Goal: Task Accomplishment & Management: Use online tool/utility

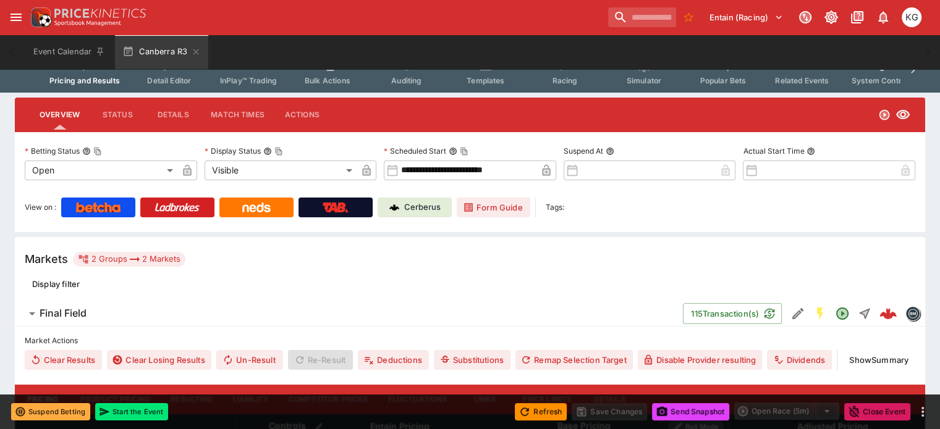
scroll to position [62, 0]
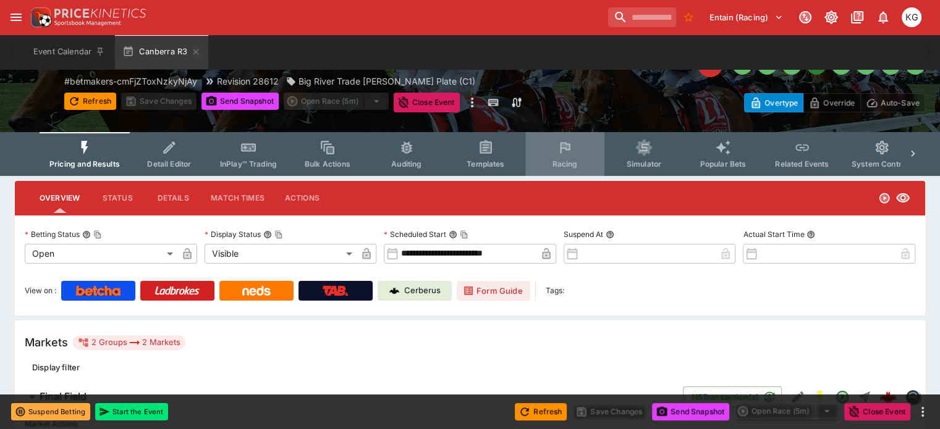
click at [575, 160] on span "Racing" at bounding box center [564, 163] width 25 height 9
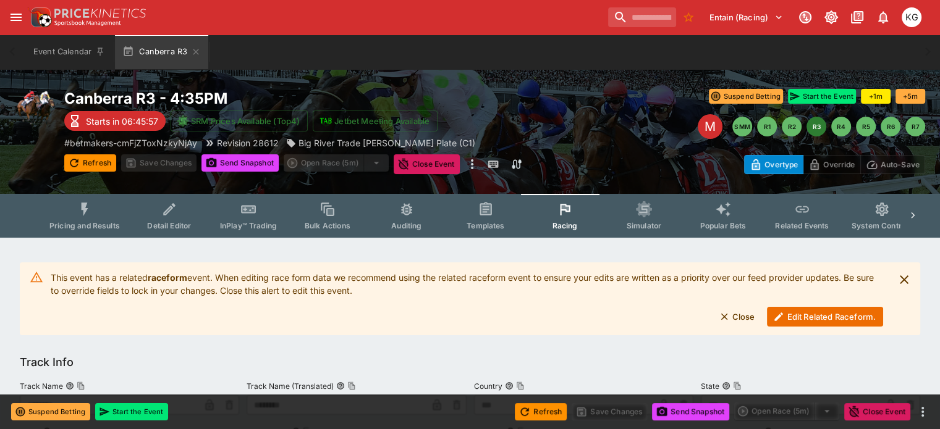
click at [809, 321] on button "Edit Related Raceform." at bounding box center [825, 317] width 116 height 20
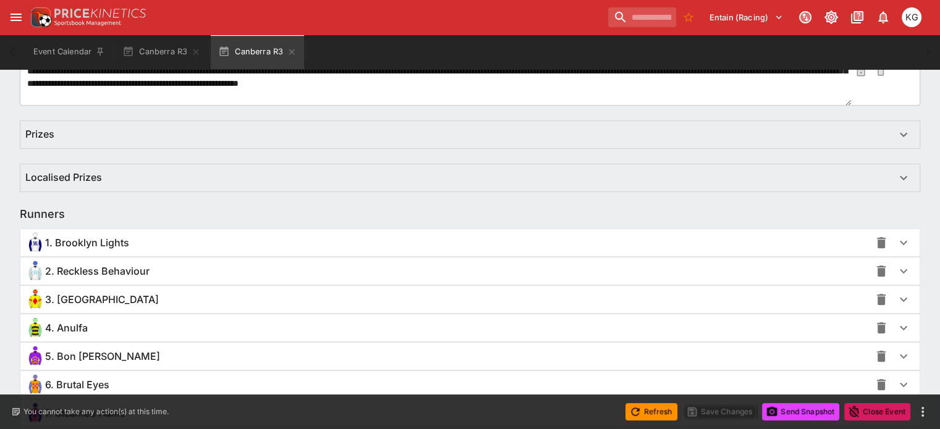
scroll to position [927, 0]
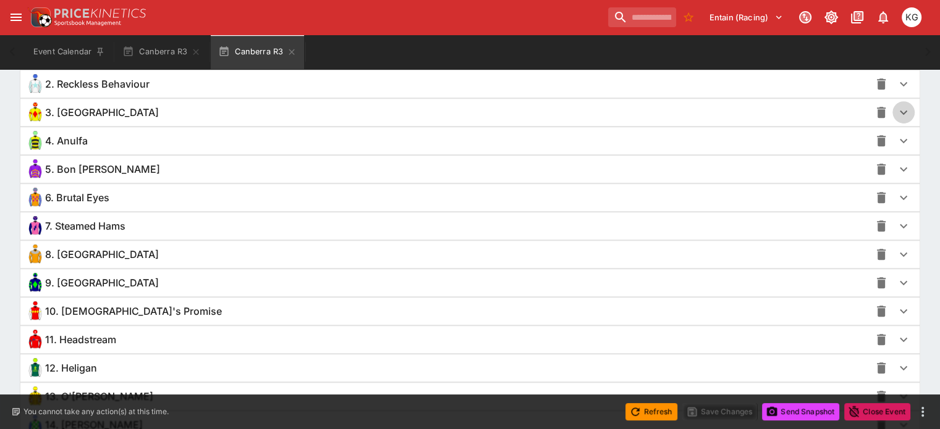
click at [896, 111] on icon "button" at bounding box center [903, 112] width 15 height 15
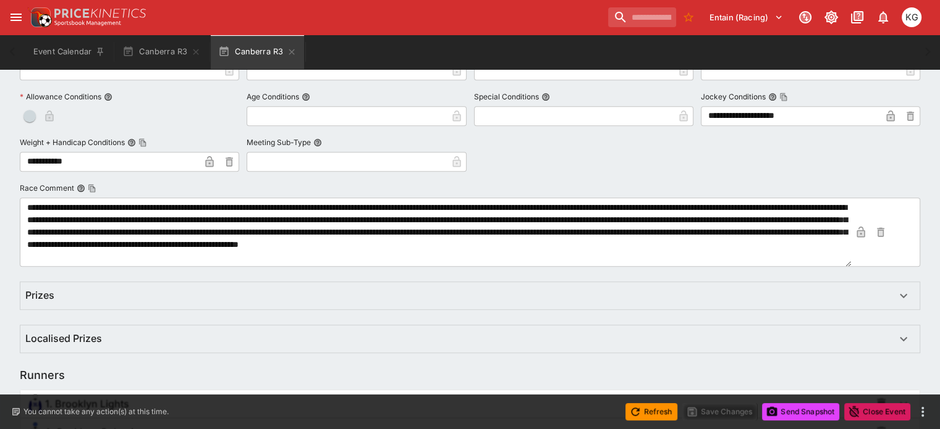
scroll to position [0, 0]
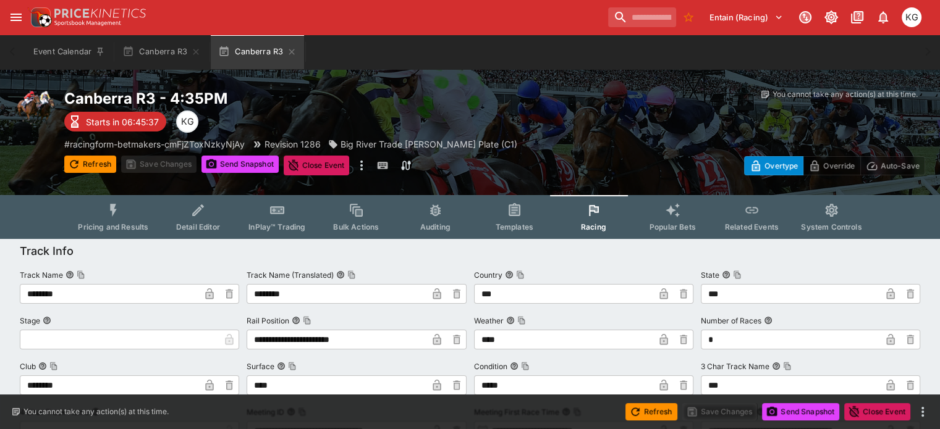
drag, startPoint x: 129, startPoint y: 226, endPoint x: -1, endPoint y: -90, distance: 341.2
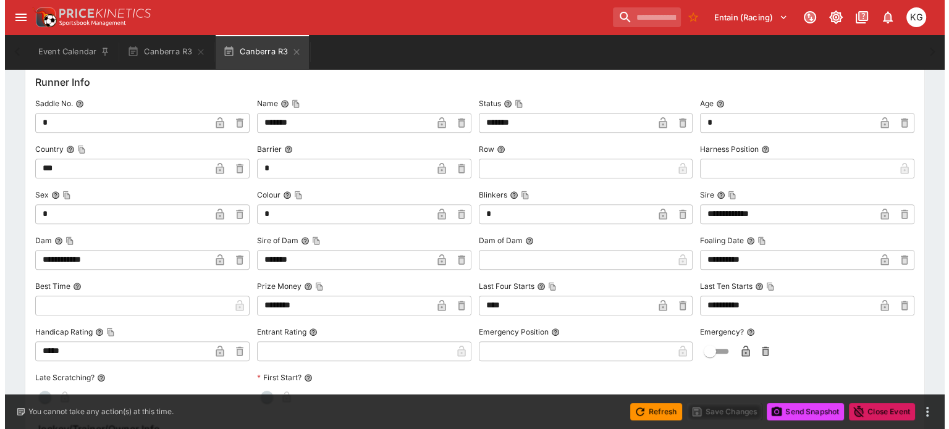
scroll to position [1360, 0]
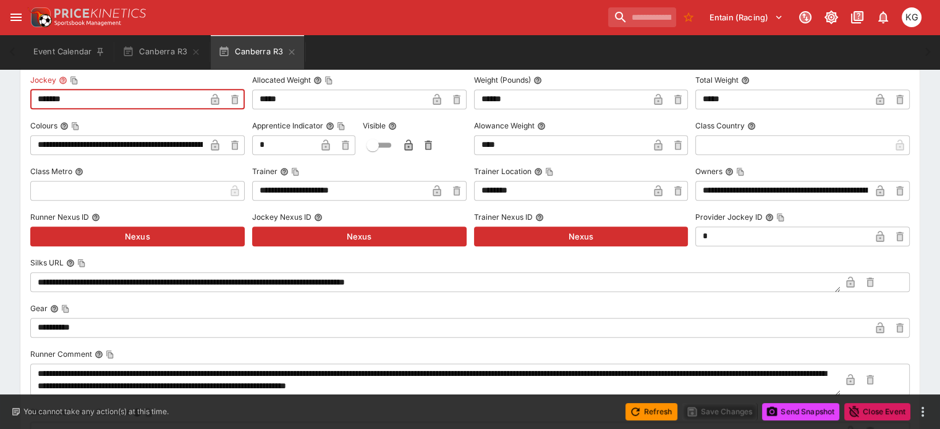
paste input "**********"
type input "**********"
click at [218, 98] on icon "button" at bounding box center [215, 100] width 6 height 5
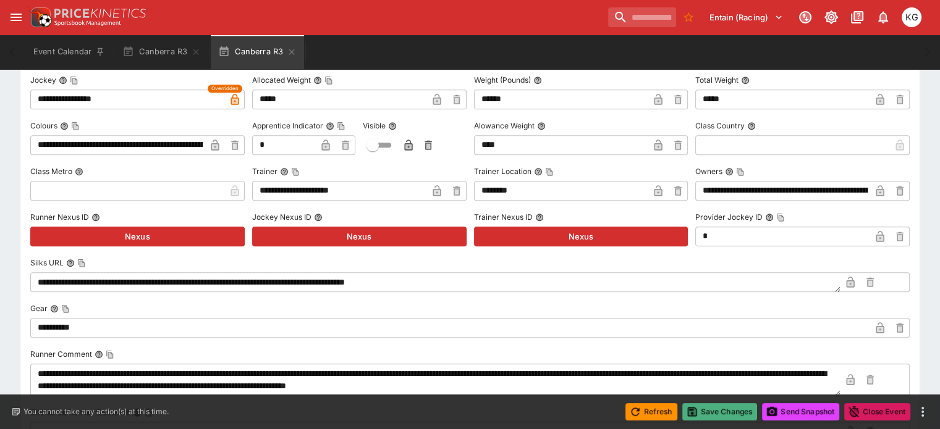
click at [720, 410] on button "Save Changes" at bounding box center [719, 412] width 75 height 17
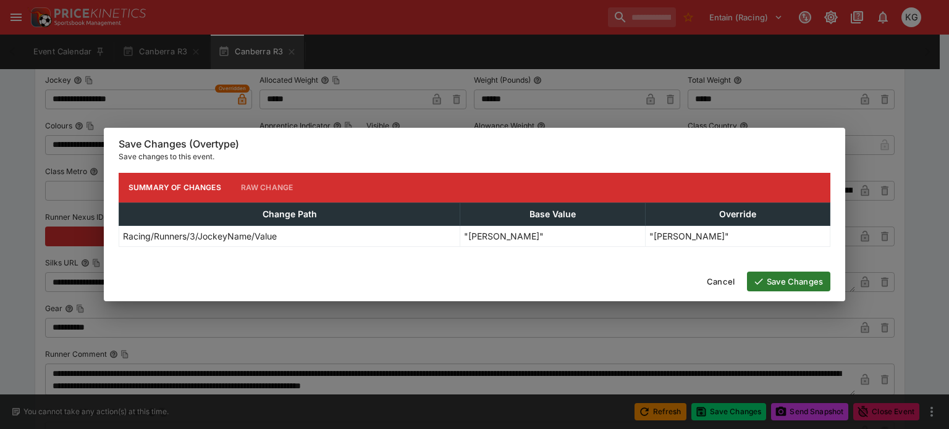
click at [784, 277] on button "Save Changes" at bounding box center [788, 282] width 83 height 20
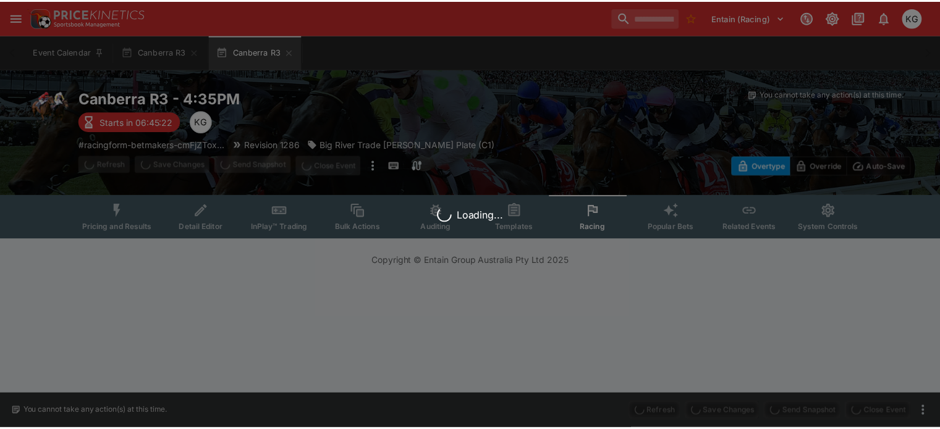
scroll to position [0, 0]
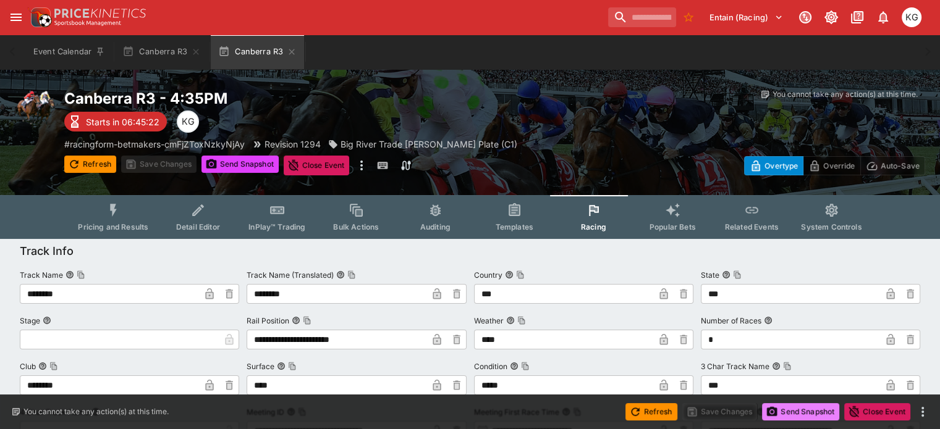
click at [804, 410] on button "Send Snapshot" at bounding box center [800, 412] width 77 height 17
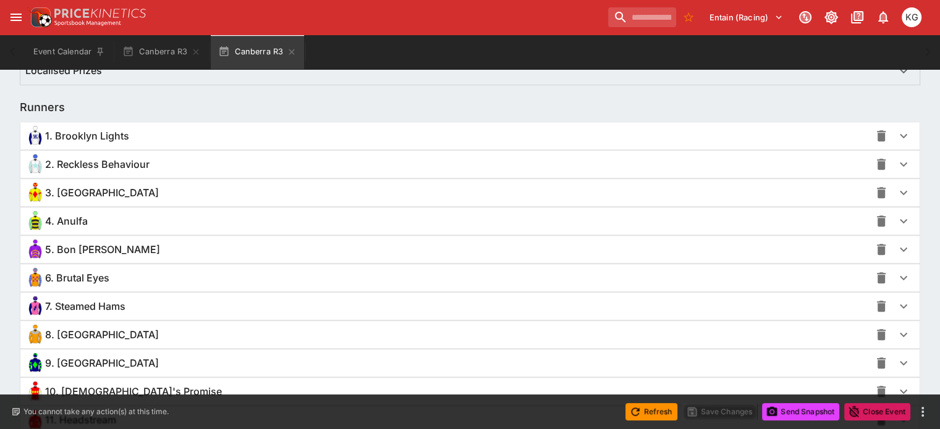
scroll to position [865, 0]
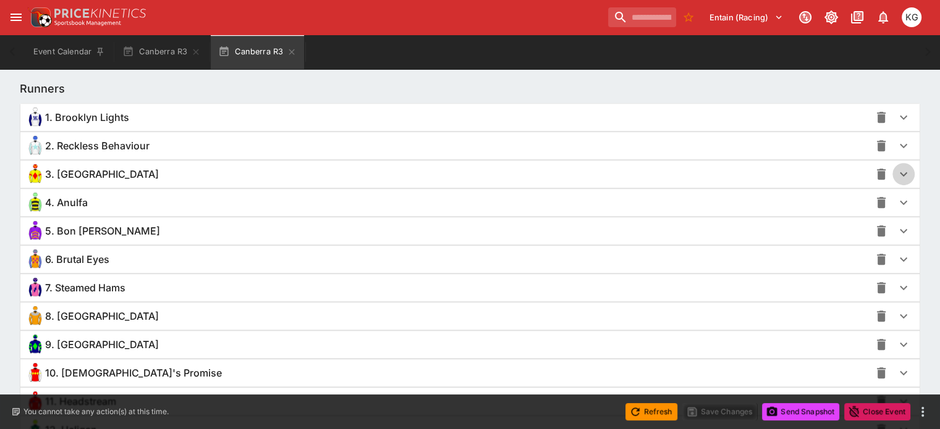
click at [896, 175] on icon "button" at bounding box center [903, 174] width 15 height 15
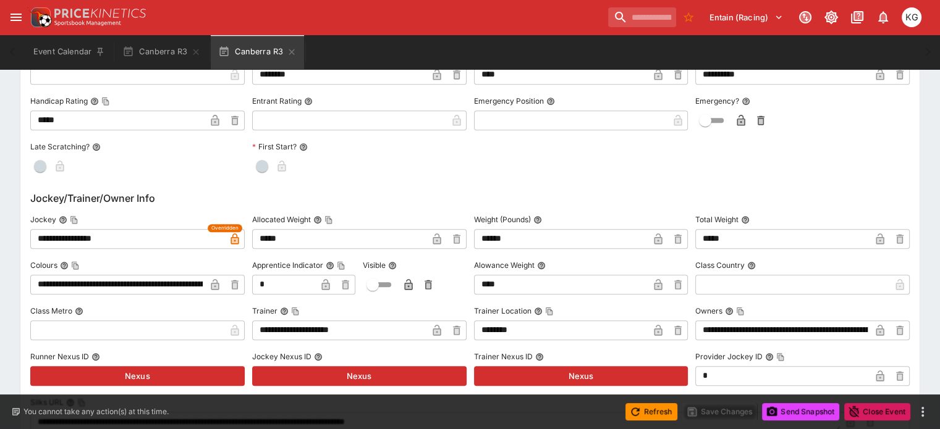
scroll to position [1236, 0]
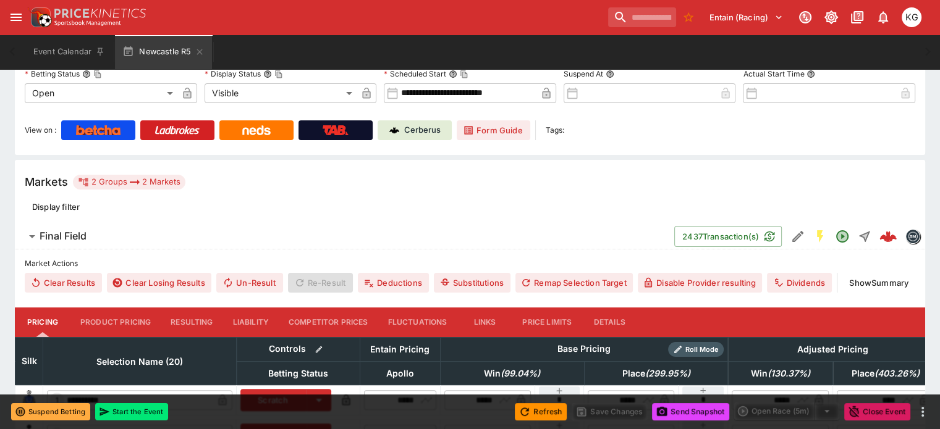
scroll to position [111, 0]
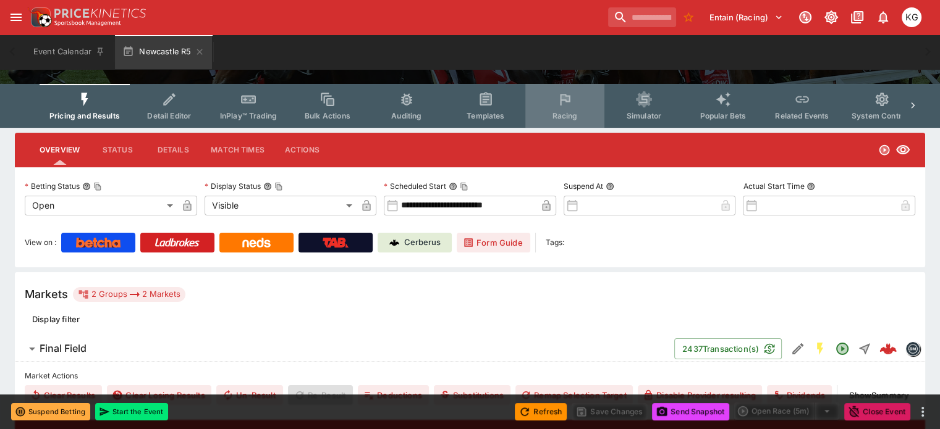
click at [577, 115] on span "Racing" at bounding box center [564, 115] width 25 height 9
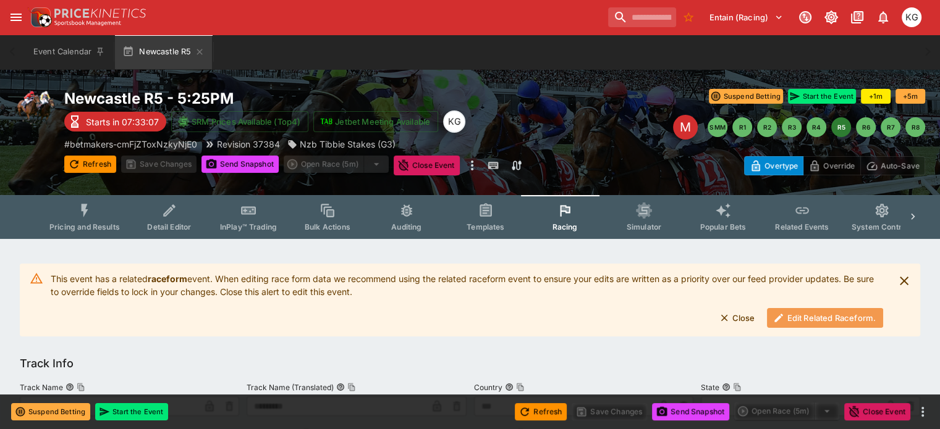
click at [809, 316] on button "Edit Related Raceform." at bounding box center [825, 318] width 116 height 20
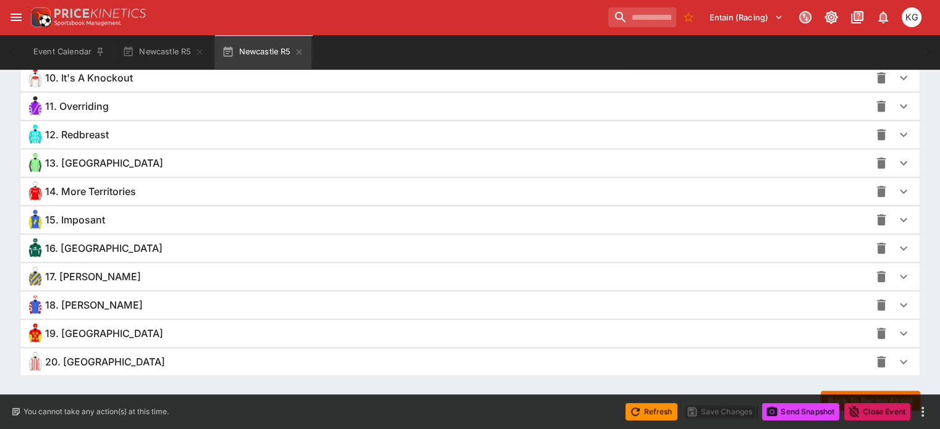
scroll to position [1174, 0]
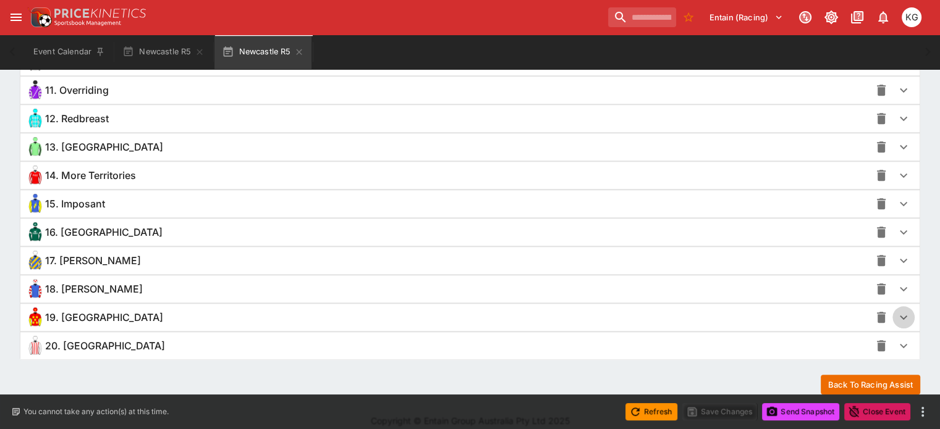
click at [896, 310] on icon "button" at bounding box center [903, 317] width 15 height 15
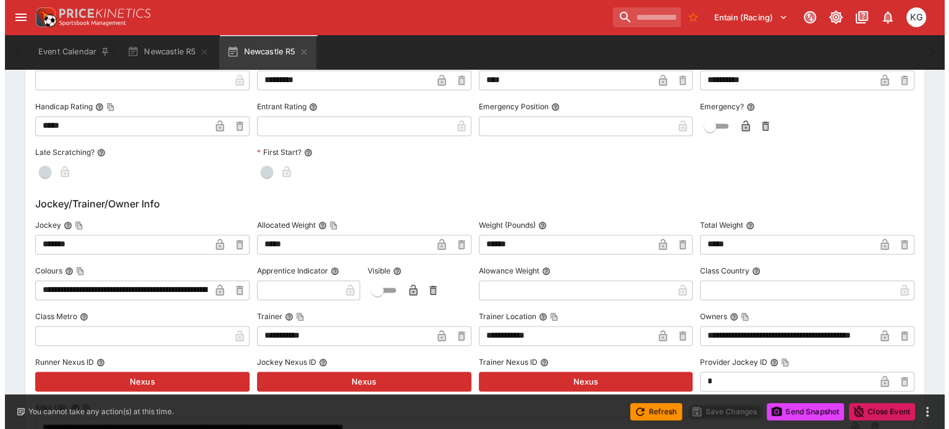
scroll to position [1668, 0]
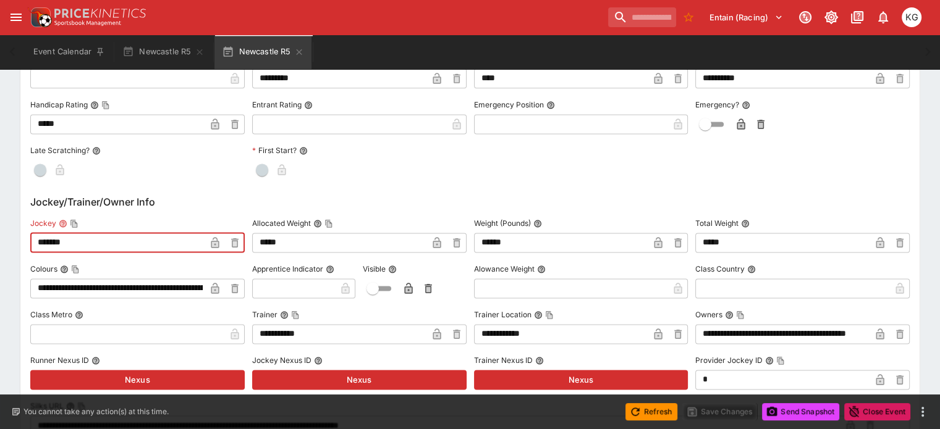
drag, startPoint x: 127, startPoint y: 234, endPoint x: 17, endPoint y: 235, distance: 109.4
type input "**********"
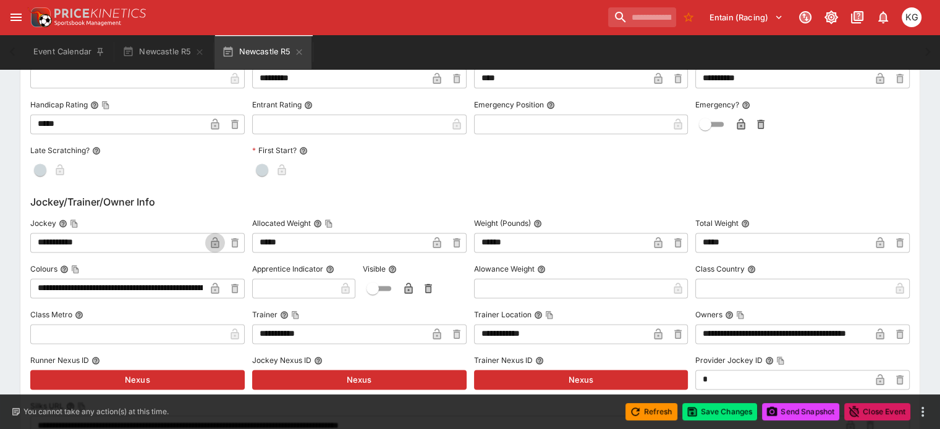
click at [219, 240] on icon "button" at bounding box center [215, 242] width 8 height 11
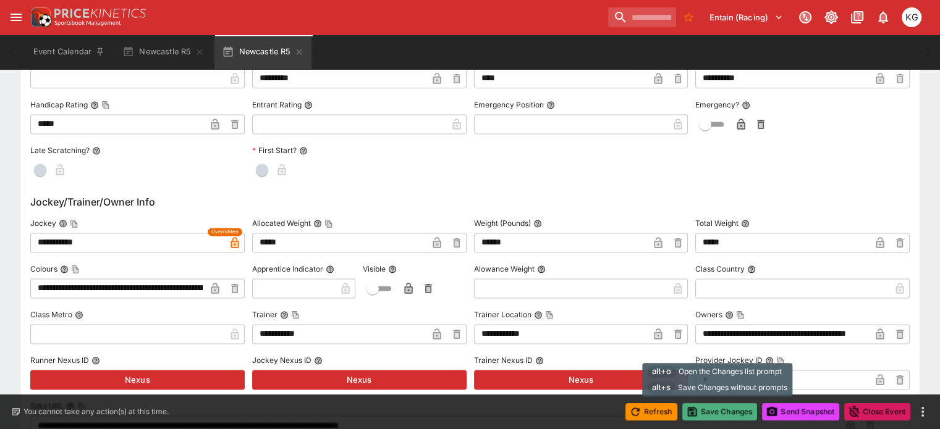
click at [717, 412] on button "Save Changes" at bounding box center [719, 412] width 75 height 17
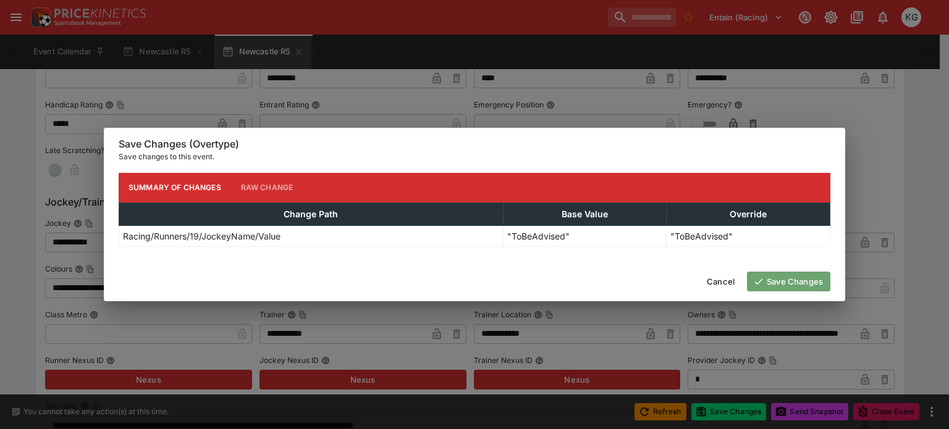
click at [791, 279] on button "Save Changes" at bounding box center [788, 282] width 83 height 20
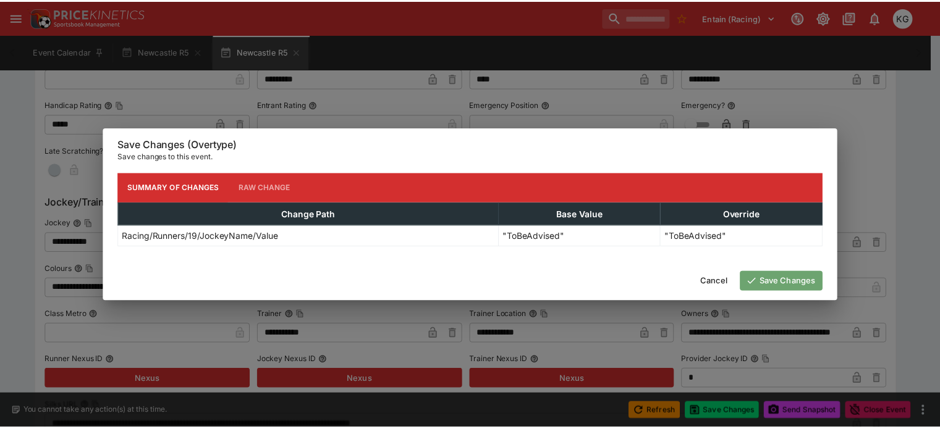
scroll to position [0, 0]
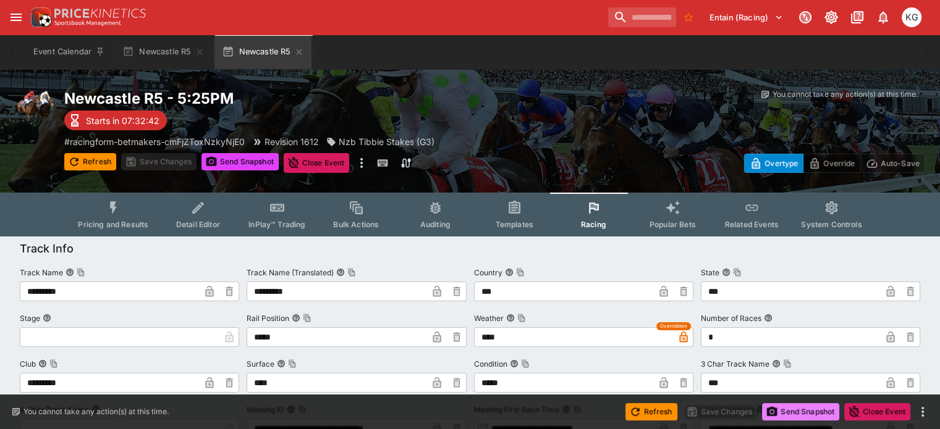
click at [803, 413] on button "Send Snapshot" at bounding box center [800, 412] width 77 height 17
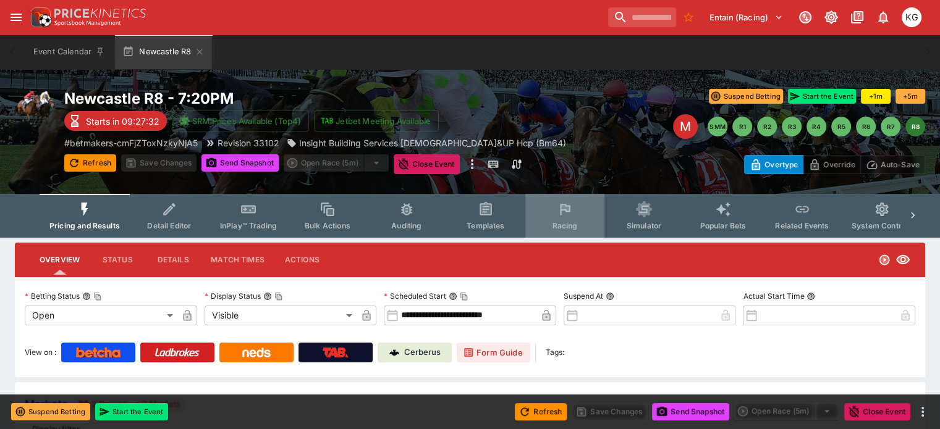
click at [574, 223] on span "Racing" at bounding box center [564, 225] width 25 height 9
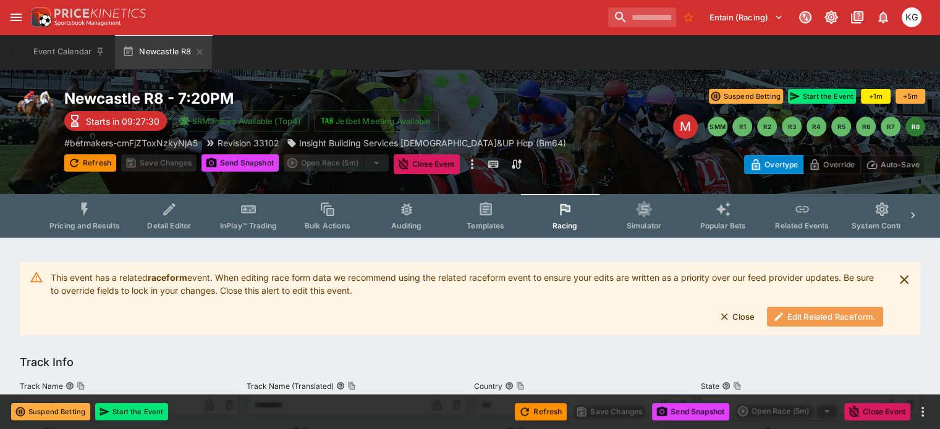
click at [818, 319] on button "Edit Related Raceform." at bounding box center [825, 317] width 116 height 20
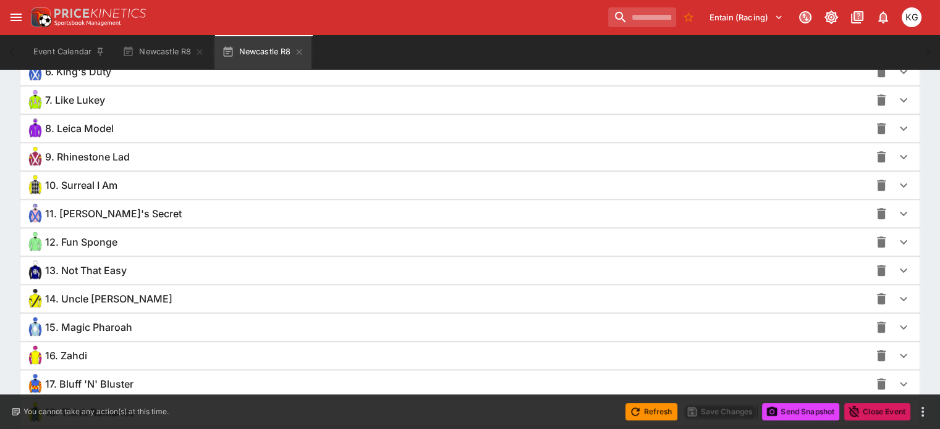
scroll to position [1156, 0]
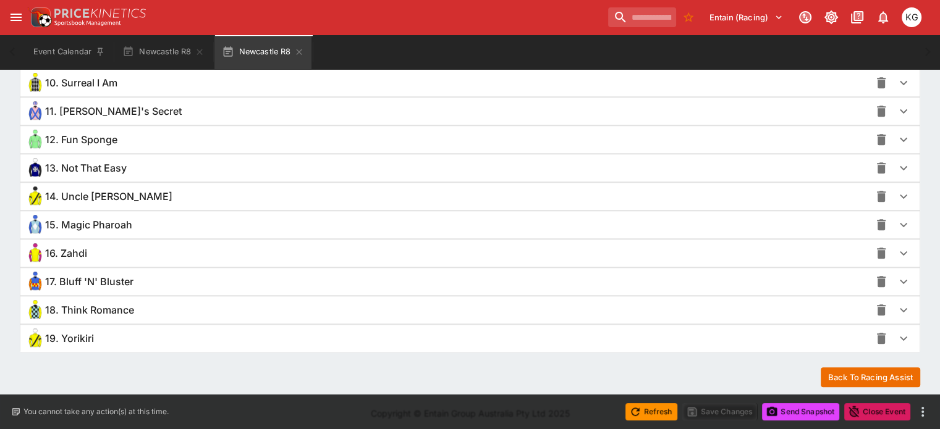
click at [896, 308] on icon "button" at bounding box center [903, 310] width 15 height 15
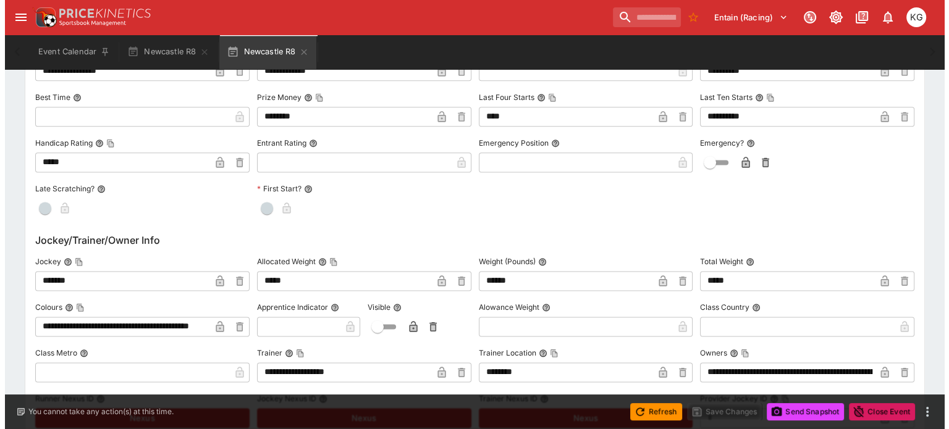
scroll to position [1650, 0]
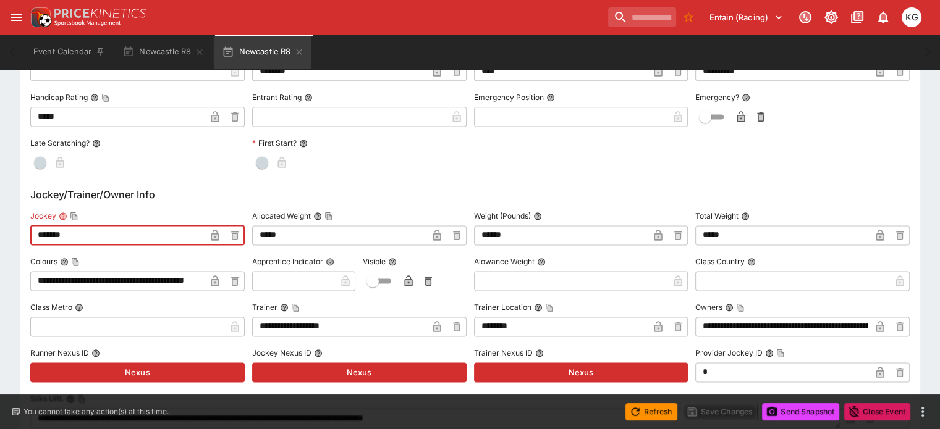
drag, startPoint x: 109, startPoint y: 234, endPoint x: 33, endPoint y: 227, distance: 76.3
type input "**********"
click at [219, 230] on icon "button" at bounding box center [215, 235] width 8 height 11
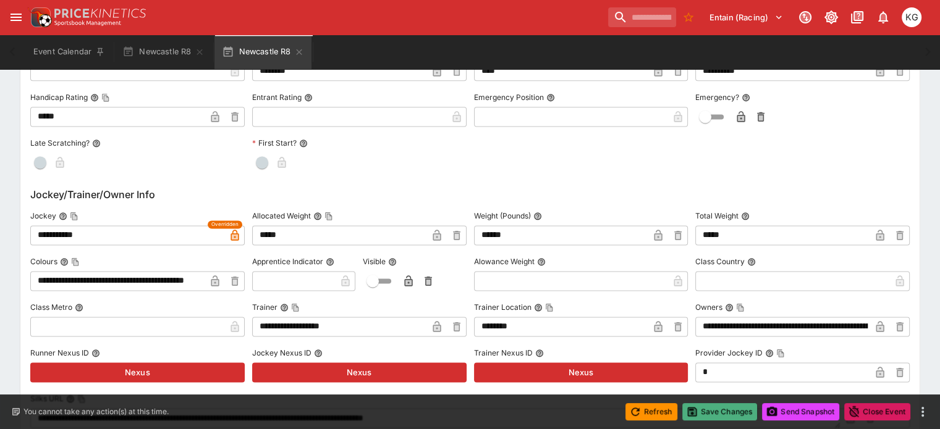
click at [728, 415] on button "Save Changes" at bounding box center [719, 412] width 75 height 17
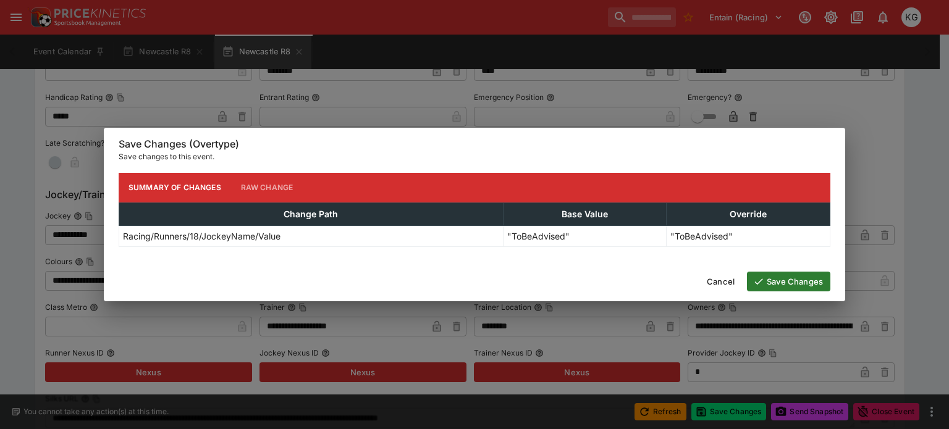
click at [795, 281] on button "Save Changes" at bounding box center [788, 282] width 83 height 20
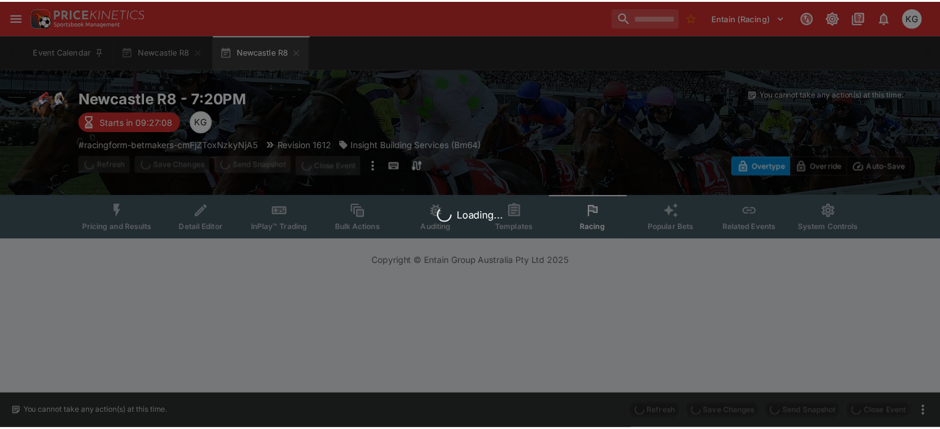
scroll to position [0, 0]
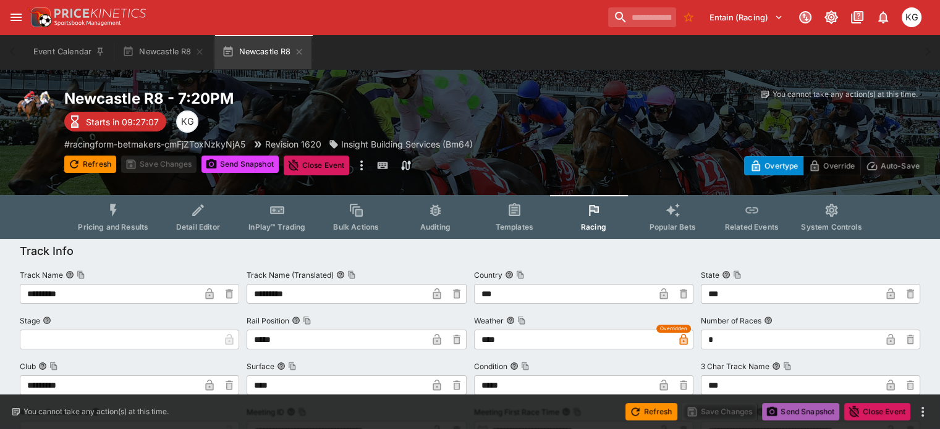
click at [812, 414] on button "Send Snapshot" at bounding box center [800, 412] width 77 height 17
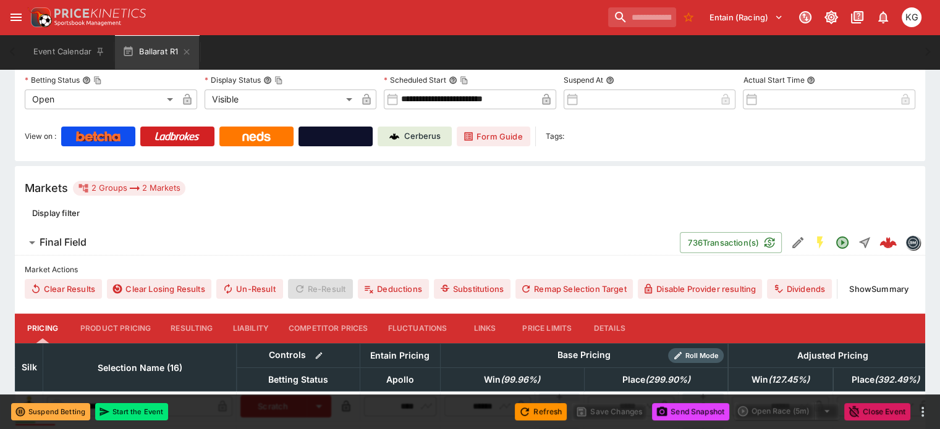
scroll to position [124, 0]
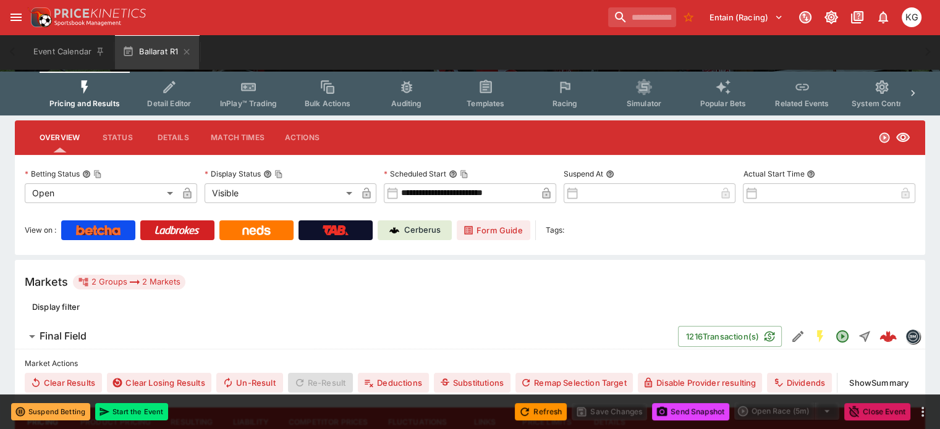
click at [575, 103] on span "Racing" at bounding box center [564, 103] width 25 height 9
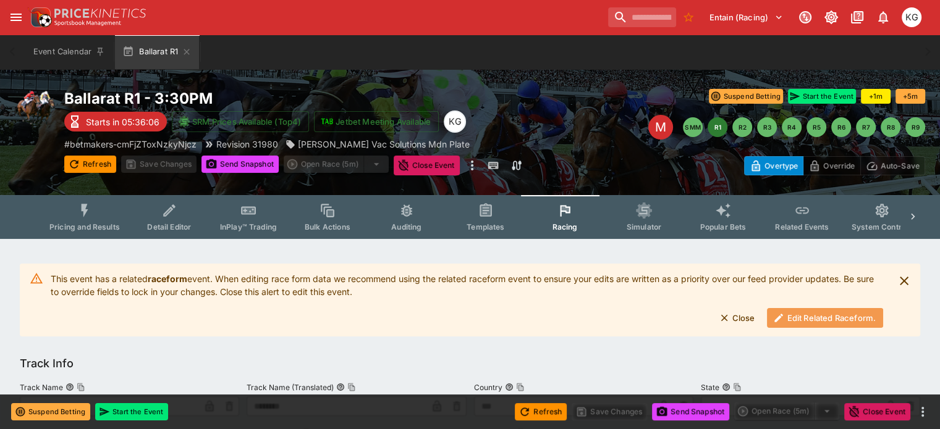
click at [831, 316] on button "Edit Related Raceform." at bounding box center [825, 318] width 116 height 20
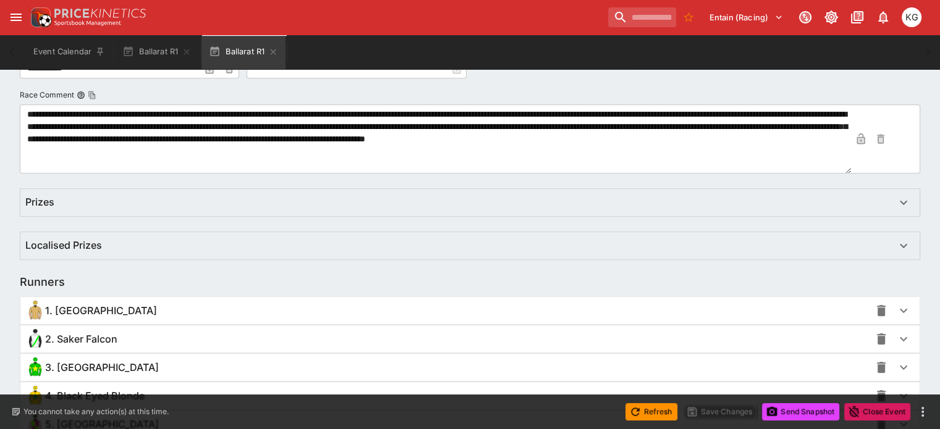
scroll to position [680, 0]
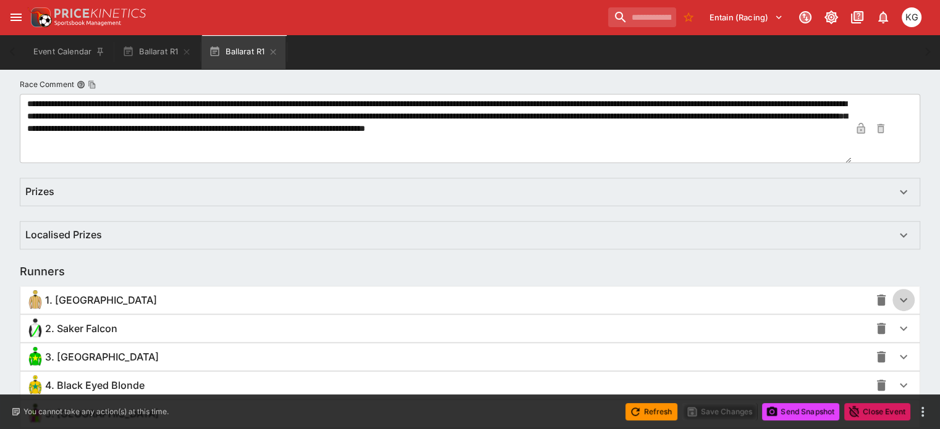
click at [900, 301] on icon "button" at bounding box center [903, 300] width 7 height 4
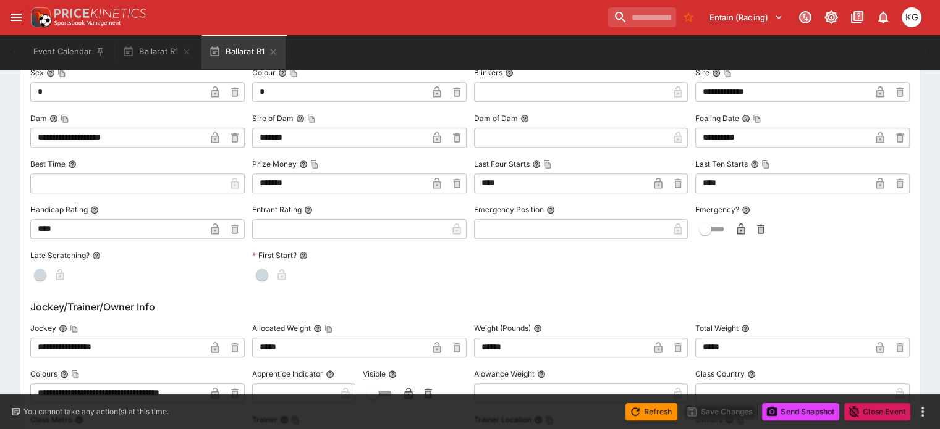
scroll to position [1112, 0]
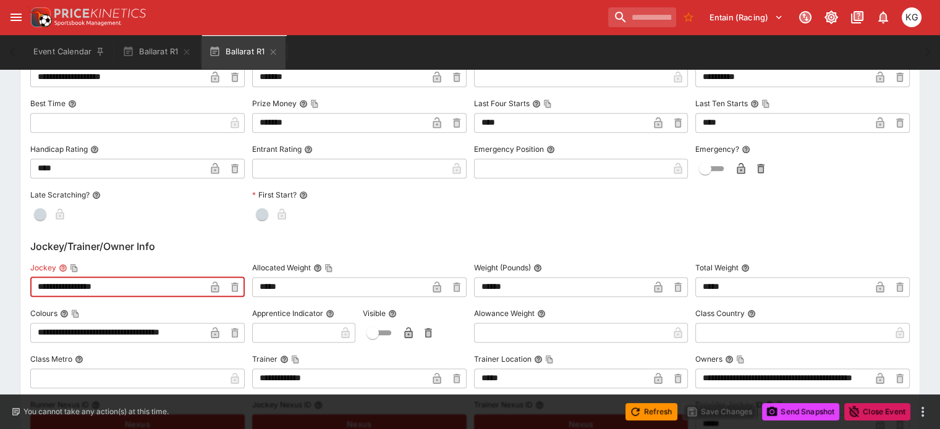
drag, startPoint x: 145, startPoint y: 294, endPoint x: 23, endPoint y: 305, distance: 122.9
click at [23, 305] on div "**********" at bounding box center [470, 307] width 940 height 2367
paste input "text"
type input "**********"
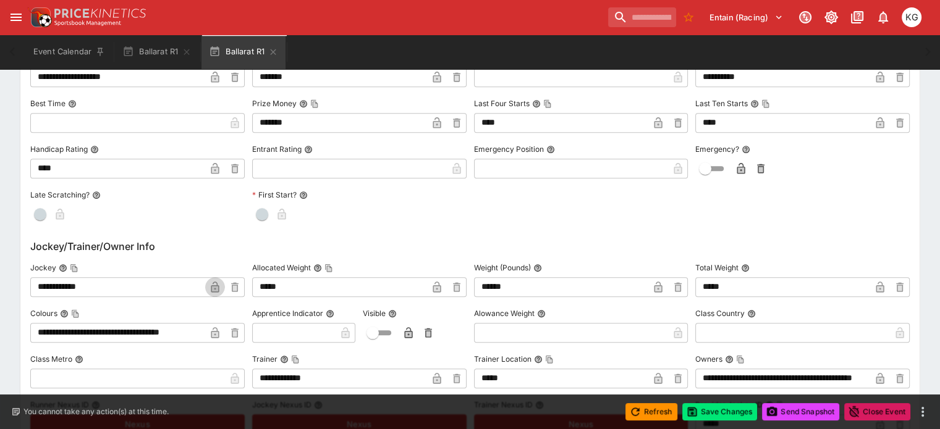
click at [219, 287] on icon "button" at bounding box center [215, 287] width 8 height 11
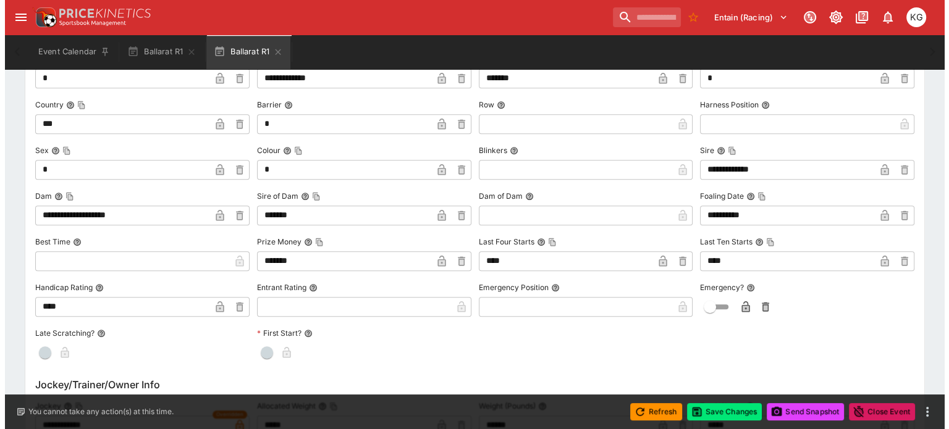
scroll to position [1051, 0]
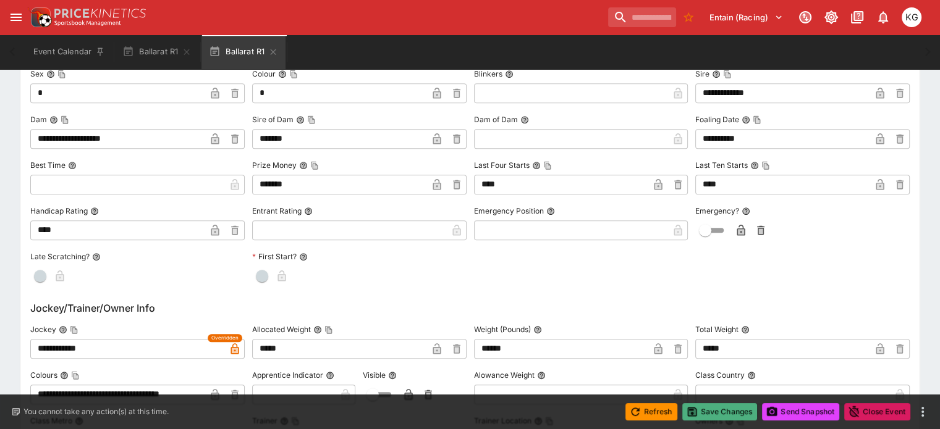
click at [719, 418] on button "Save Changes" at bounding box center [719, 412] width 75 height 17
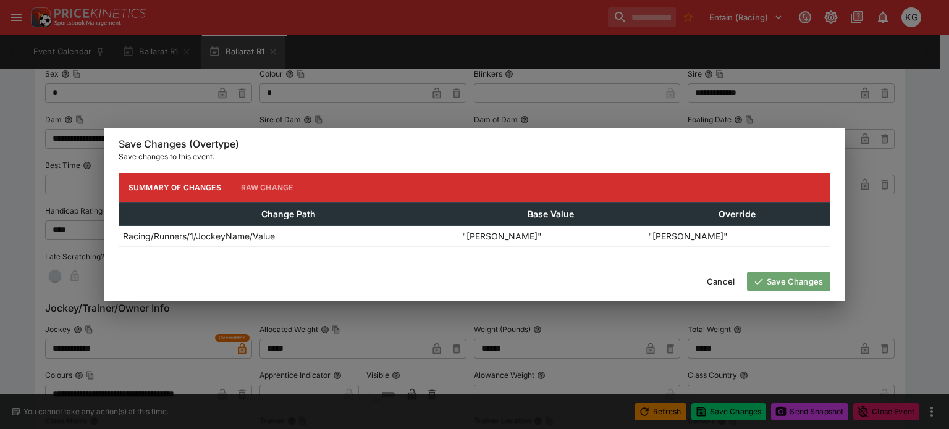
click at [793, 287] on button "Save Changes" at bounding box center [788, 282] width 83 height 20
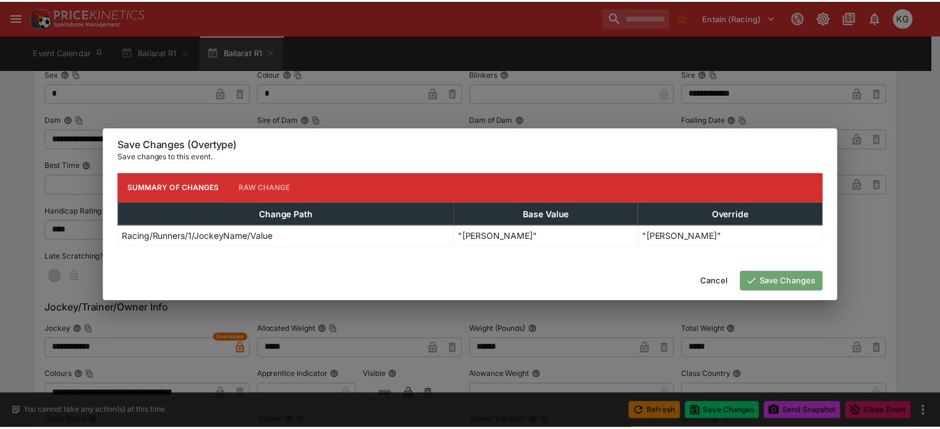
scroll to position [0, 0]
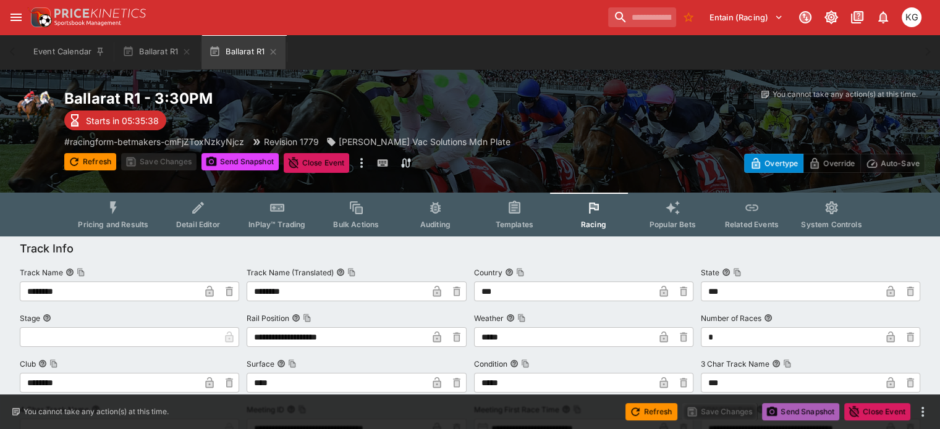
click at [811, 408] on button "Send Snapshot" at bounding box center [800, 412] width 77 height 17
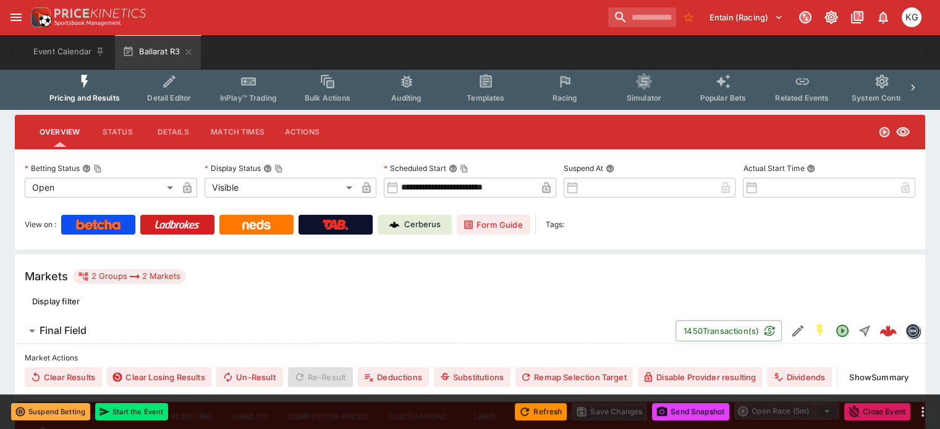
scroll to position [124, 0]
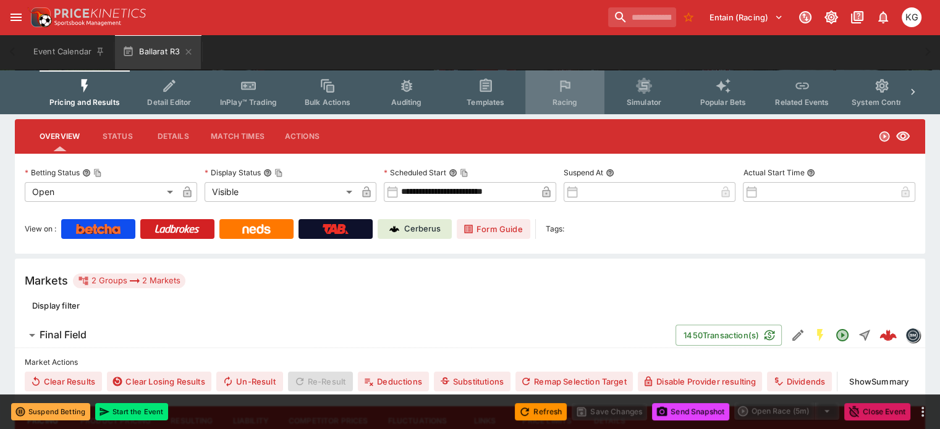
click at [568, 98] on span "Racing" at bounding box center [564, 102] width 25 height 9
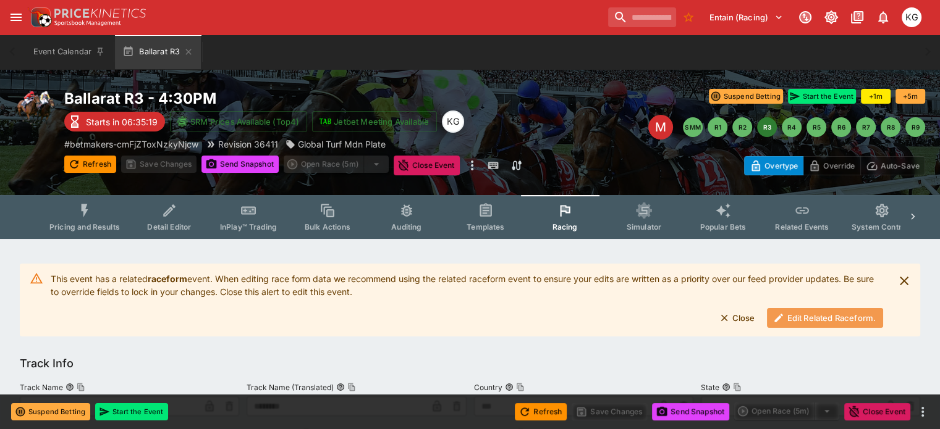
click at [802, 316] on button "Edit Related Raceform." at bounding box center [825, 318] width 116 height 20
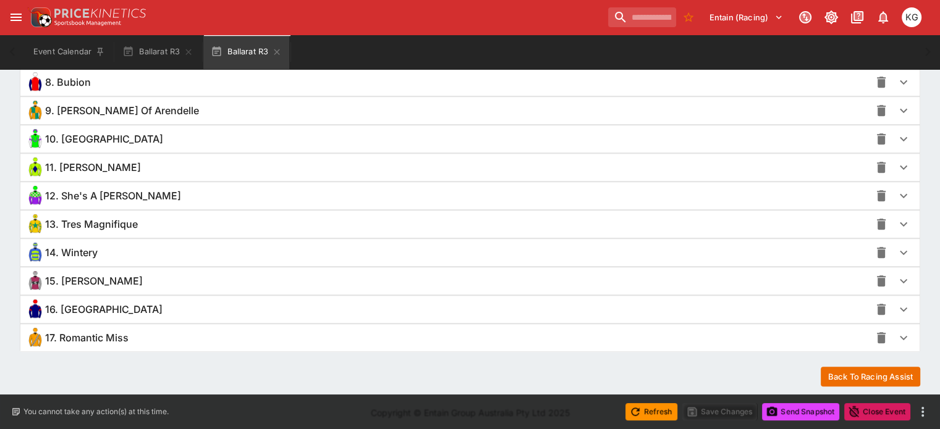
scroll to position [1099, 0]
click at [896, 304] on icon "button" at bounding box center [903, 309] width 15 height 15
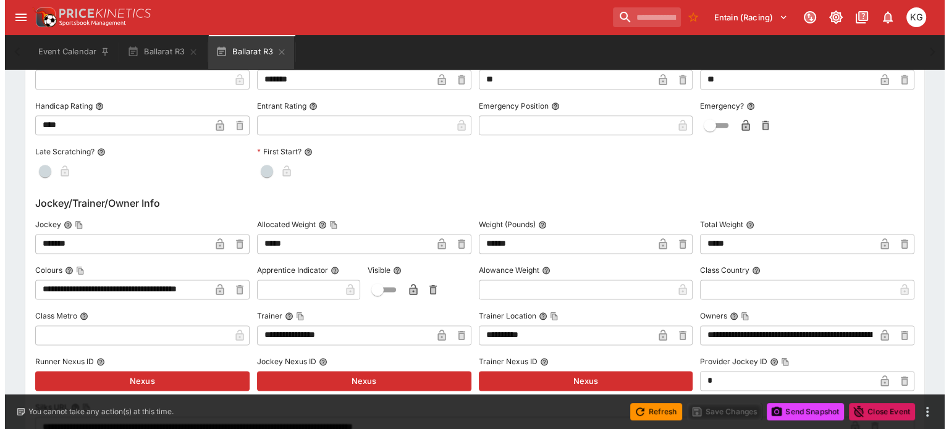
scroll to position [1594, 0]
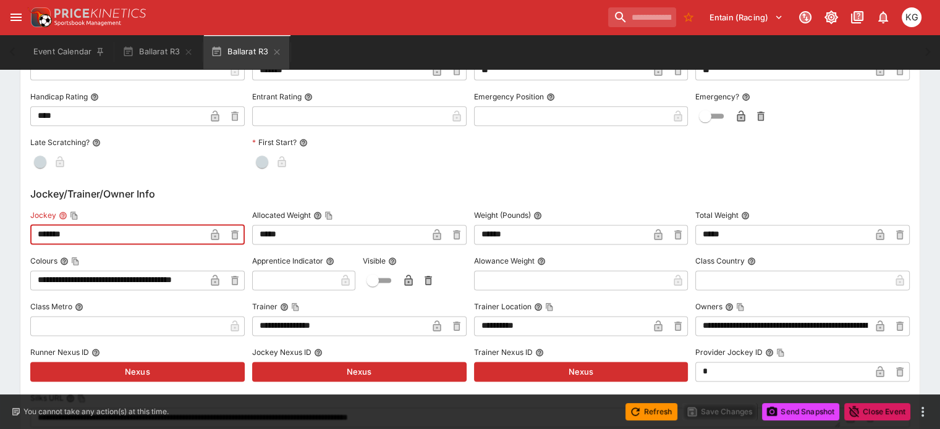
drag, startPoint x: 121, startPoint y: 233, endPoint x: 38, endPoint y: 242, distance: 83.9
click at [38, 242] on div "**********" at bounding box center [469, 401] width 899 height 1144
type input "**********"
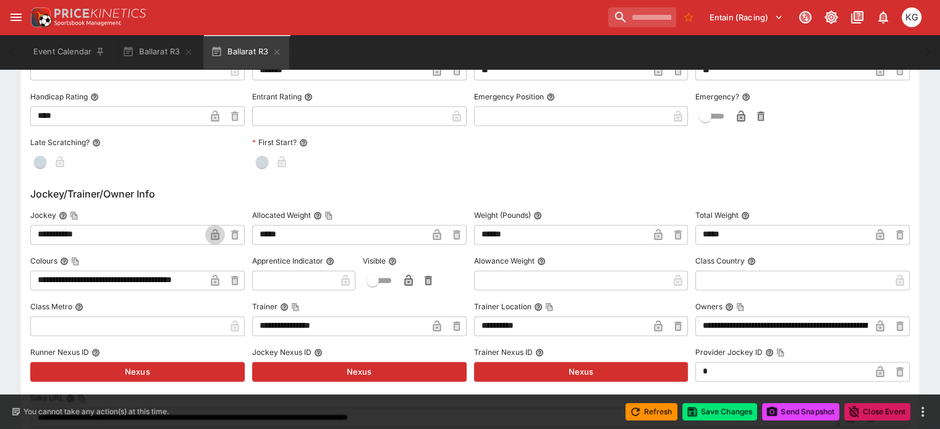
click at [221, 229] on icon "button" at bounding box center [215, 235] width 12 height 12
click at [724, 408] on button "Save Changes" at bounding box center [719, 412] width 75 height 17
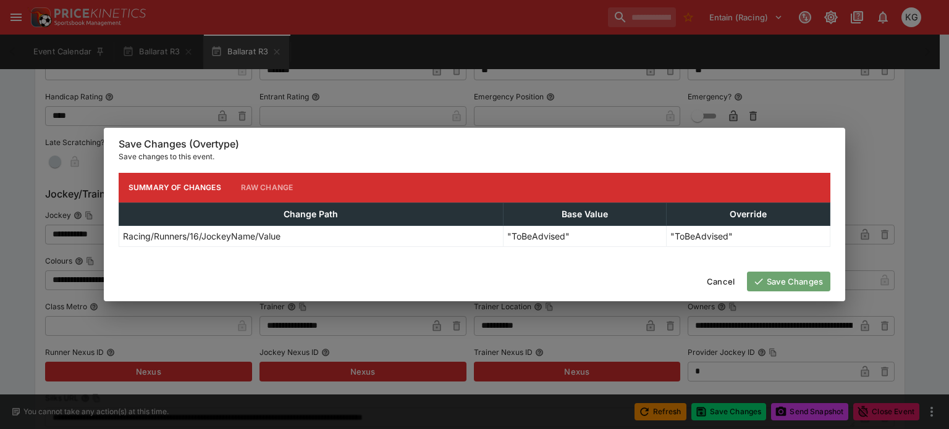
click at [776, 277] on button "Save Changes" at bounding box center [788, 282] width 83 height 20
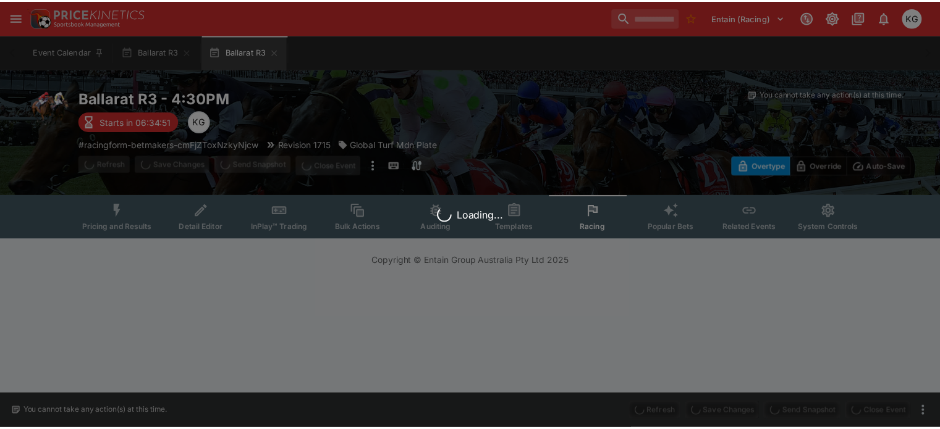
scroll to position [0, 0]
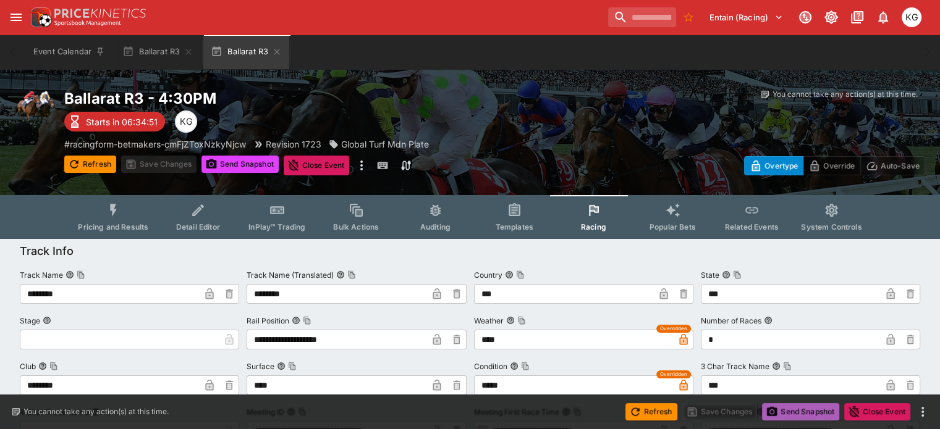
click at [813, 415] on button "Send Snapshot" at bounding box center [800, 412] width 77 height 17
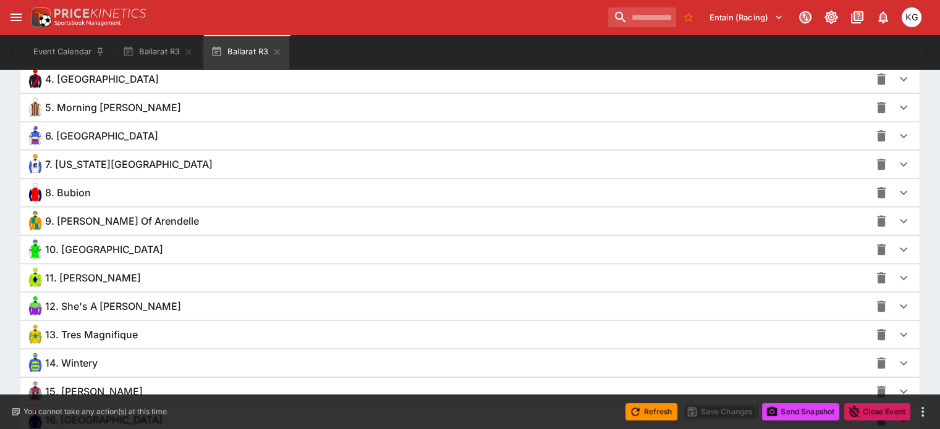
scroll to position [1099, 0]
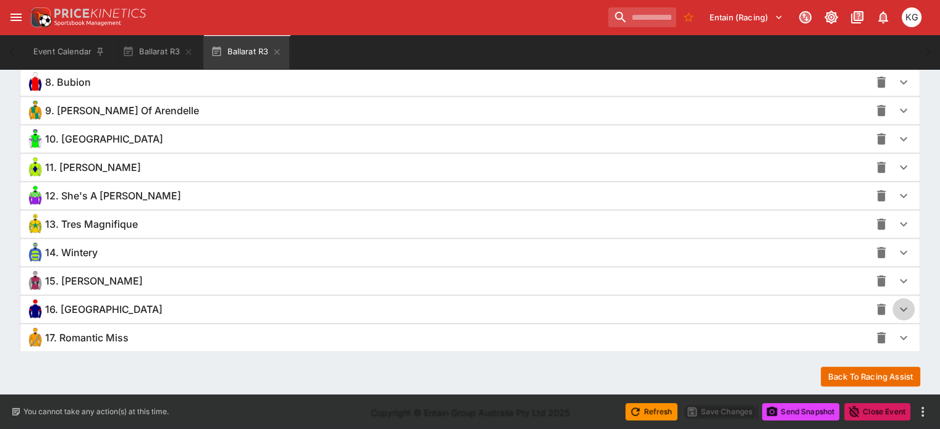
click at [896, 302] on icon "button" at bounding box center [903, 309] width 15 height 15
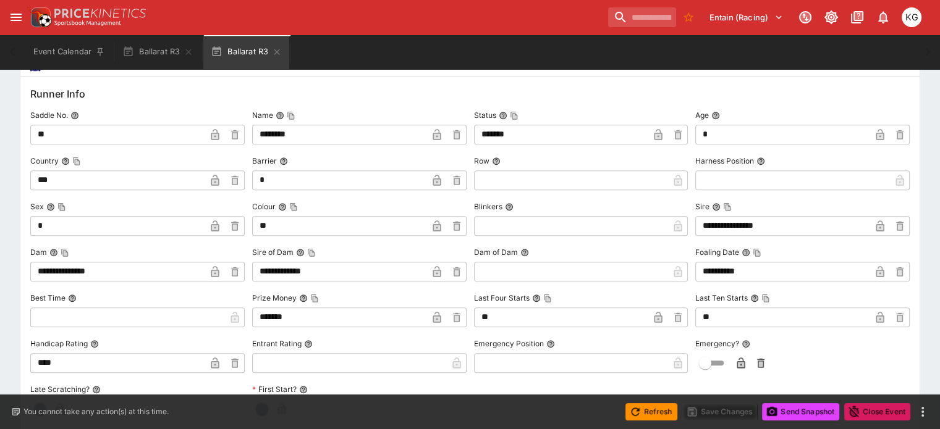
scroll to position [1532, 0]
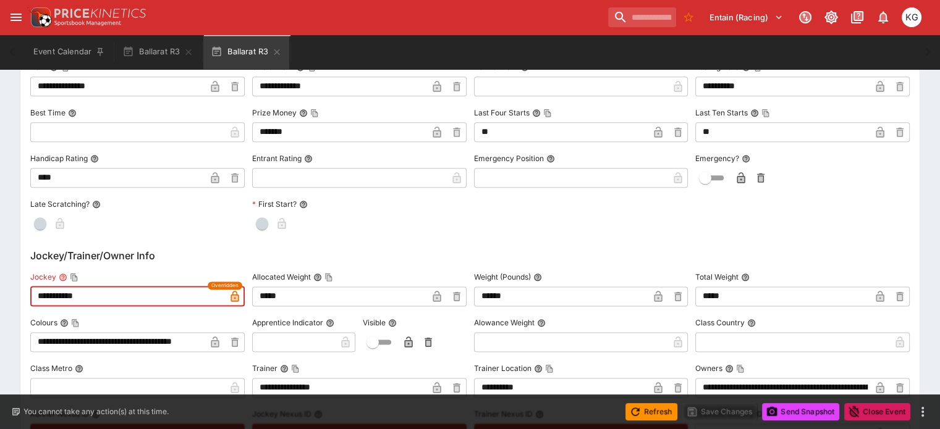
drag, startPoint x: 127, startPoint y: 294, endPoint x: 48, endPoint y: 295, distance: 78.5
click at [48, 295] on input "**********" at bounding box center [127, 297] width 195 height 20
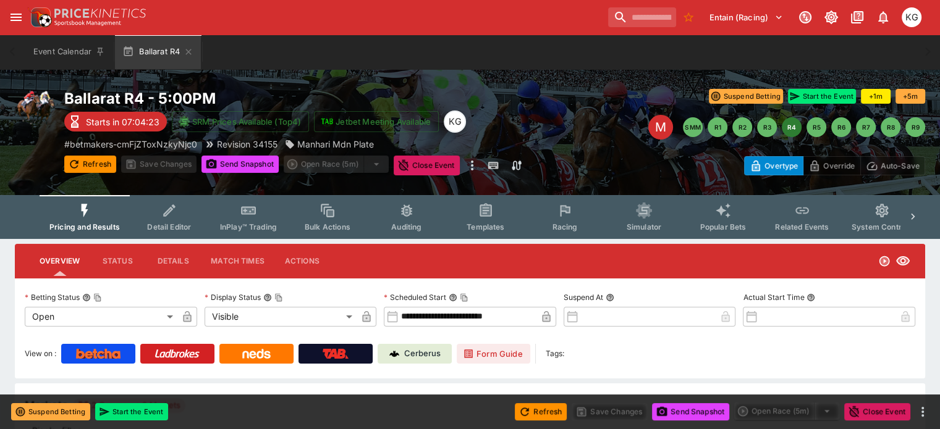
click at [572, 222] on span "Racing" at bounding box center [564, 226] width 25 height 9
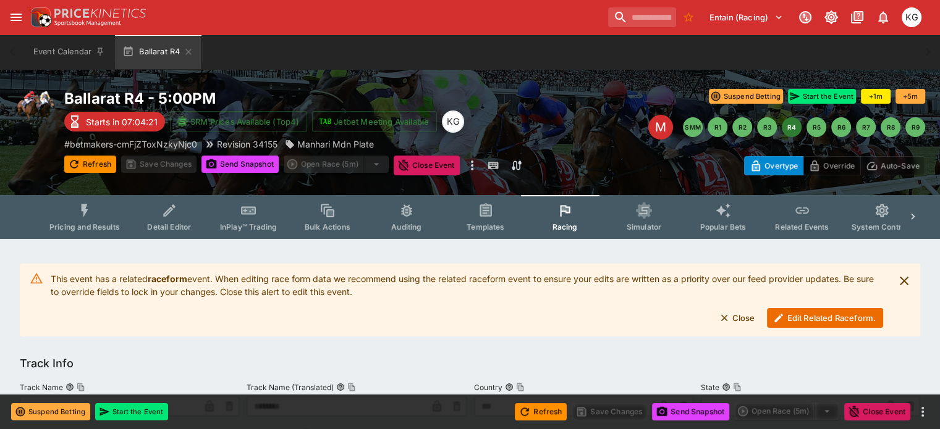
click at [799, 316] on button "Edit Related Raceform." at bounding box center [825, 318] width 116 height 20
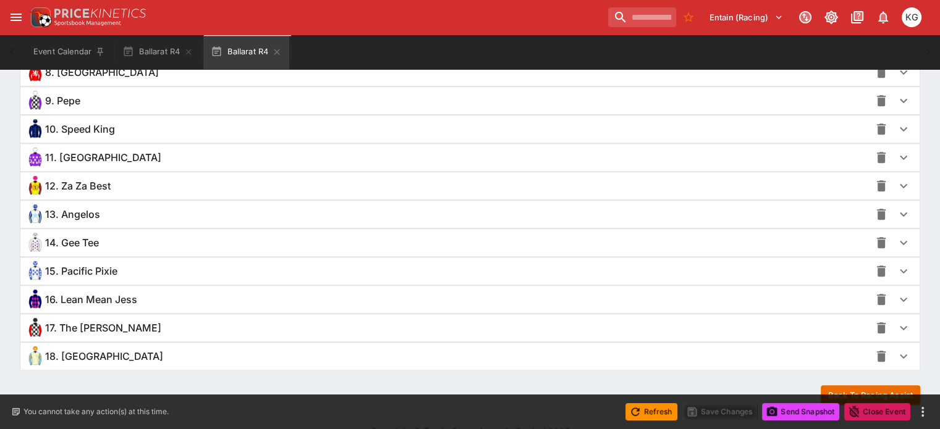
scroll to position [1112, 0]
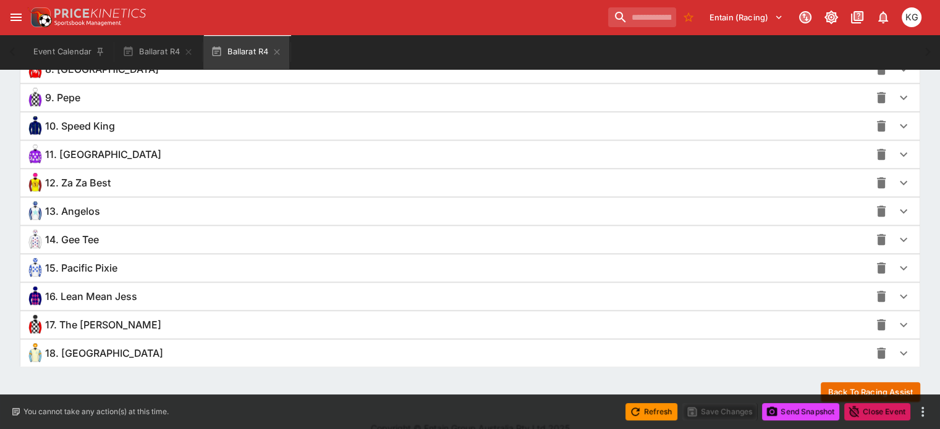
click at [896, 350] on icon "button" at bounding box center [903, 353] width 15 height 15
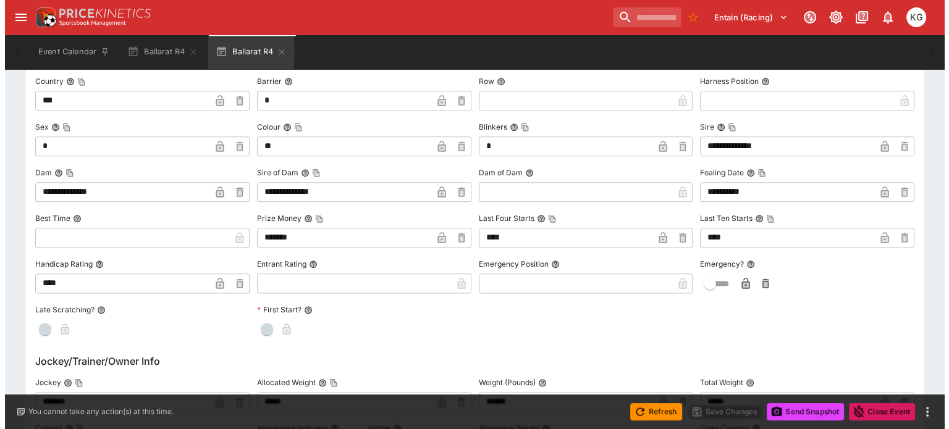
scroll to position [1607, 0]
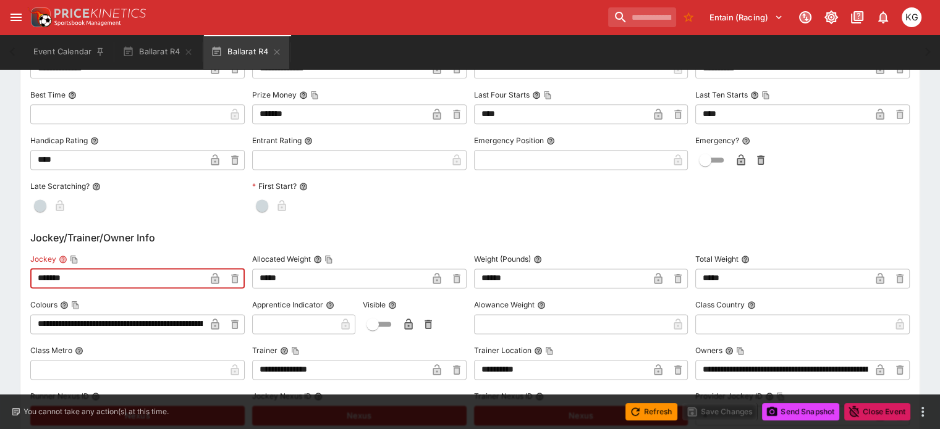
drag, startPoint x: 117, startPoint y: 279, endPoint x: 48, endPoint y: 276, distance: 69.3
paste input "****"
type input "**********"
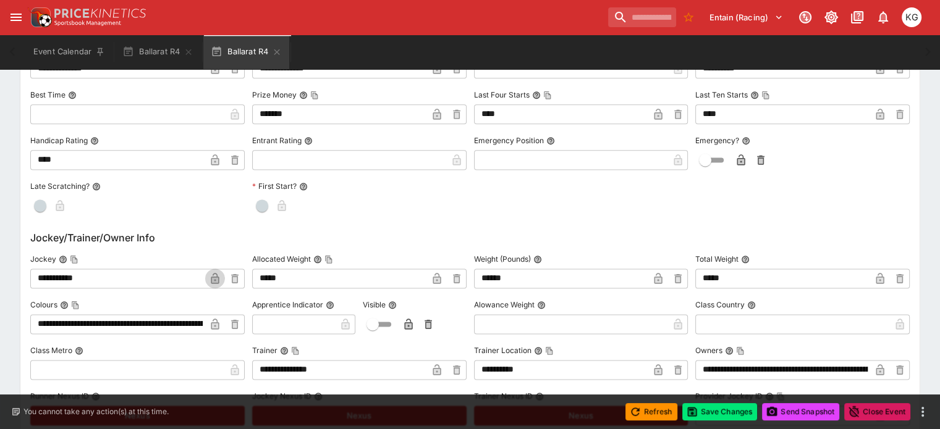
click at [218, 274] on icon "button" at bounding box center [215, 279] width 12 height 12
click at [723, 415] on button "Save Changes" at bounding box center [719, 412] width 75 height 17
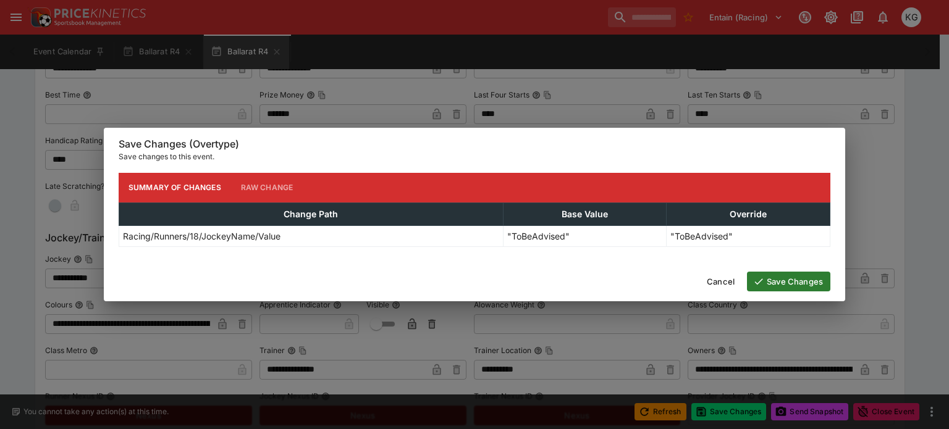
click at [792, 277] on button "Save Changes" at bounding box center [788, 282] width 83 height 20
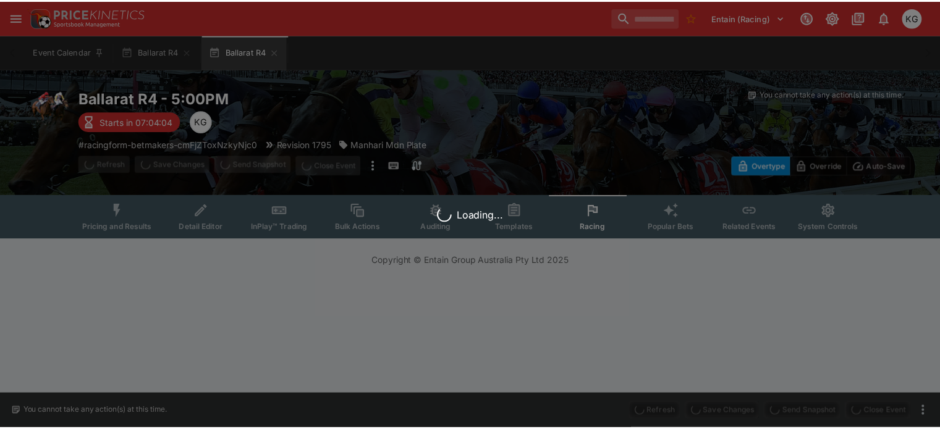
scroll to position [0, 0]
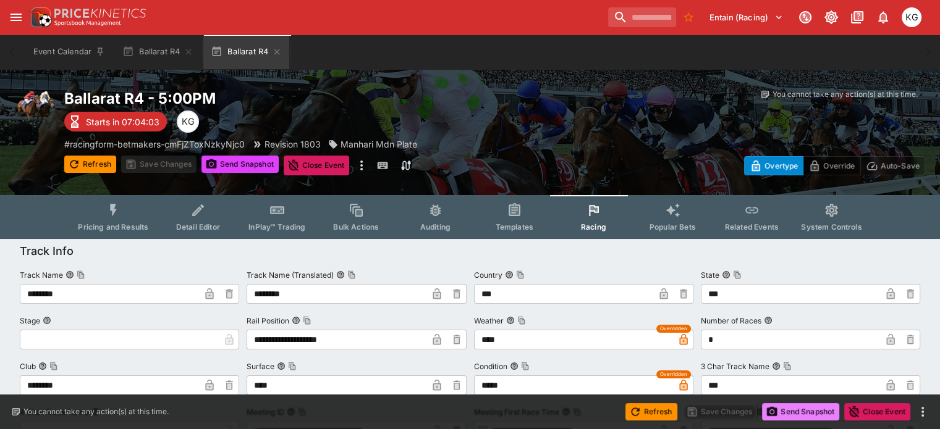
click at [814, 410] on button "Send Snapshot" at bounding box center [800, 412] width 77 height 17
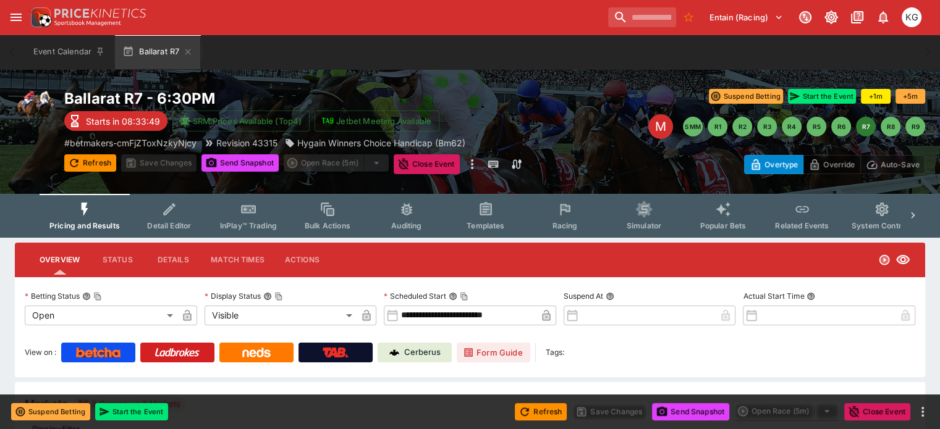
click at [577, 226] on span "Racing" at bounding box center [564, 225] width 25 height 9
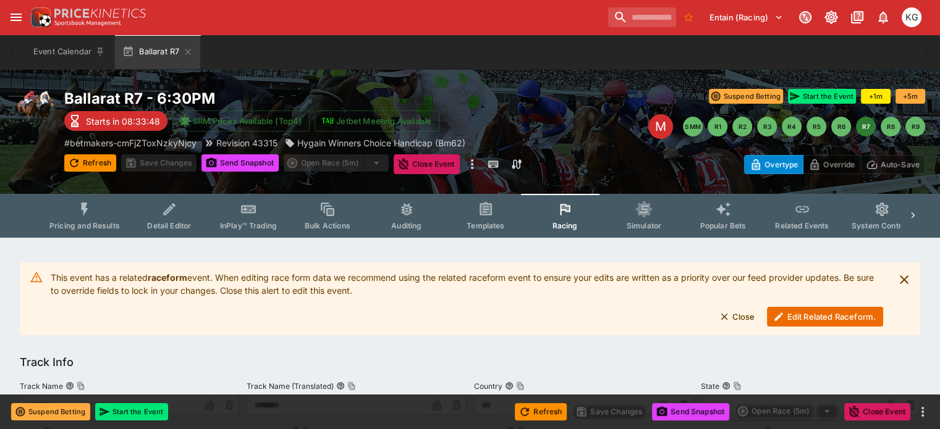
click at [819, 317] on button "Edit Related Raceform." at bounding box center [825, 317] width 116 height 20
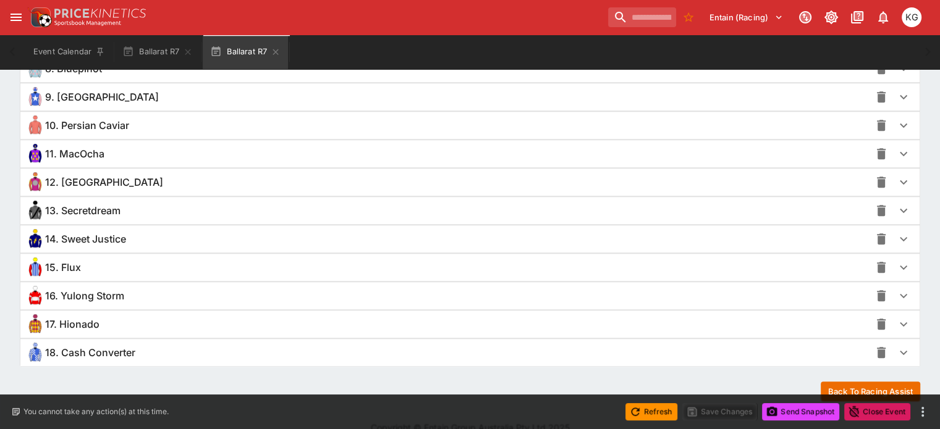
scroll to position [1112, 0]
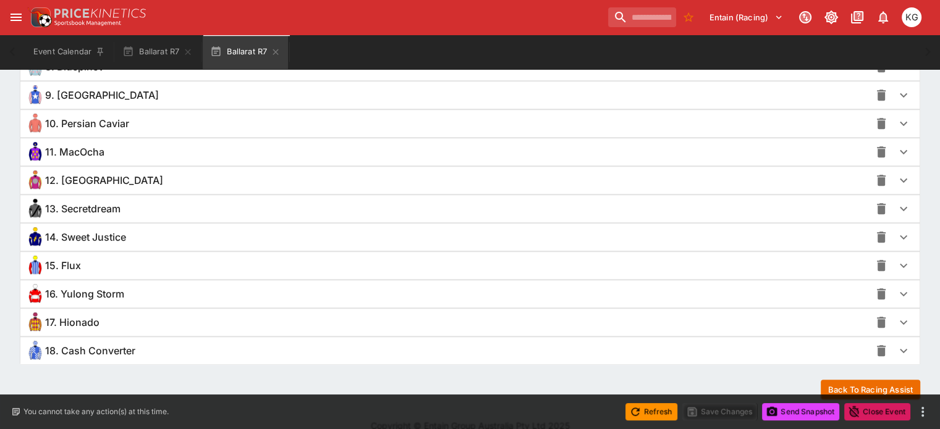
click at [900, 321] on icon "button" at bounding box center [903, 323] width 7 height 4
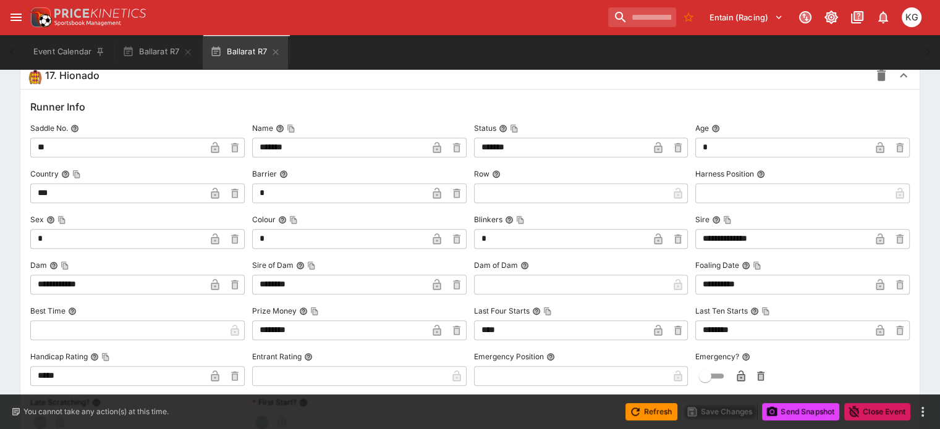
scroll to position [1545, 0]
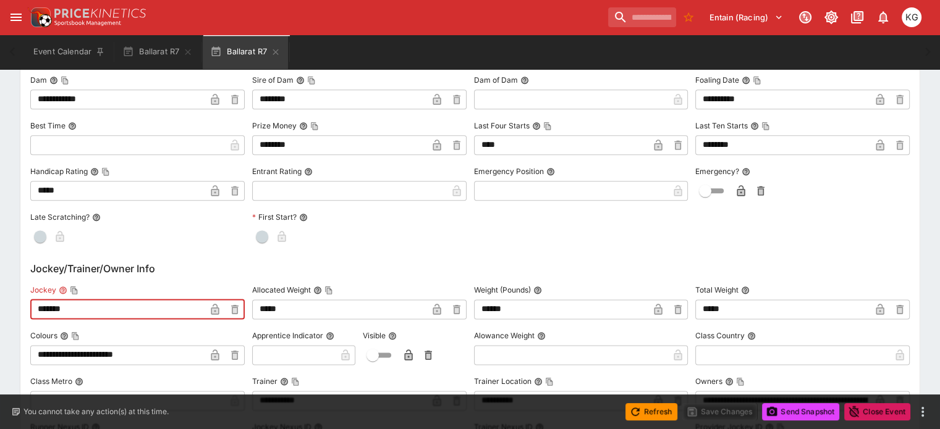
drag, startPoint x: 91, startPoint y: 303, endPoint x: 41, endPoint y: 303, distance: 50.1
paste input "****"
type input "**********"
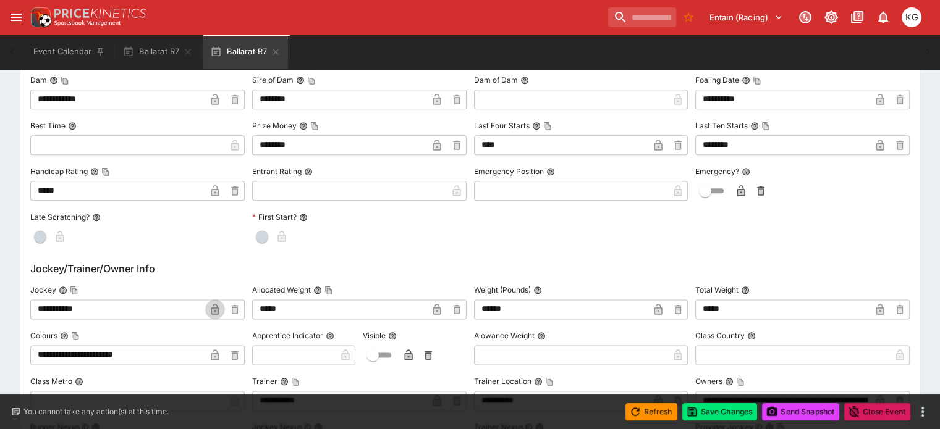
click at [219, 304] on icon "button" at bounding box center [215, 309] width 8 height 11
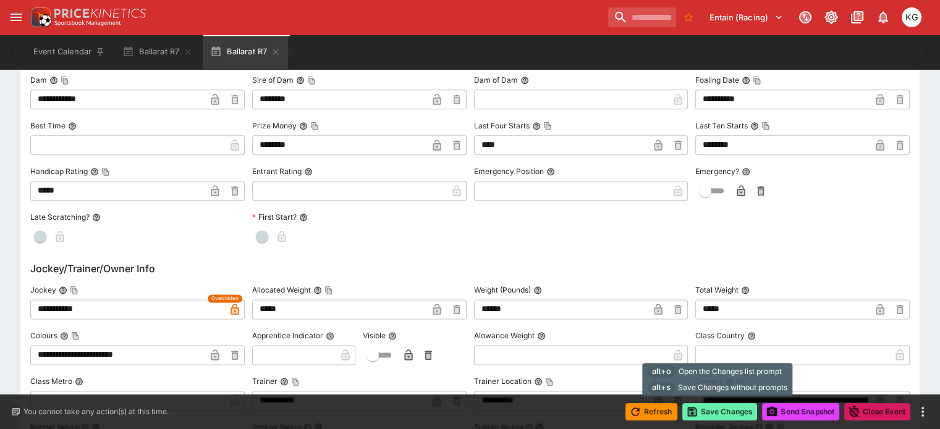
click at [715, 410] on button "Save Changes" at bounding box center [719, 412] width 75 height 17
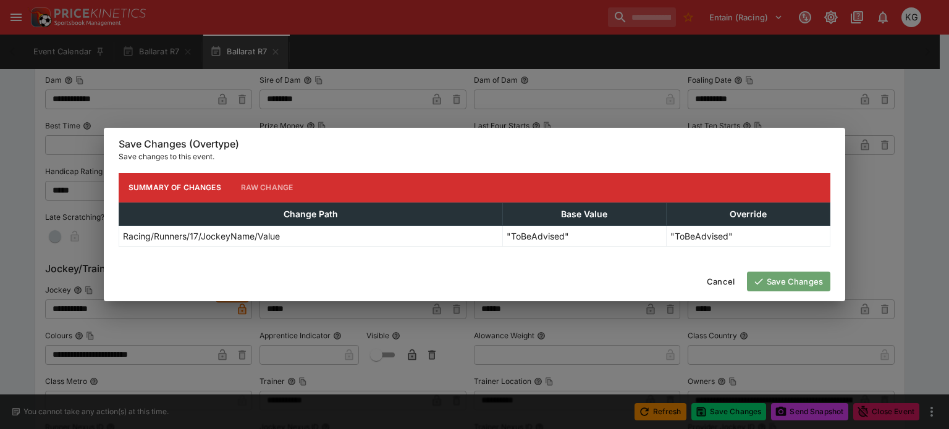
click at [790, 286] on button "Save Changes" at bounding box center [788, 282] width 83 height 20
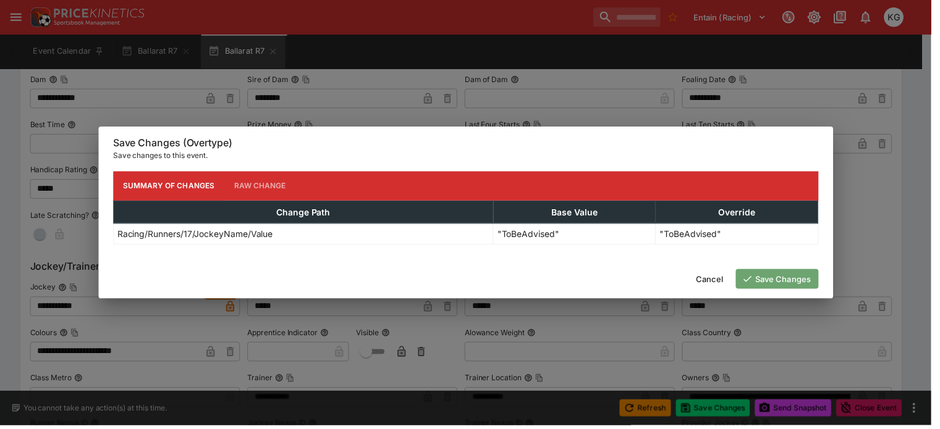
scroll to position [0, 0]
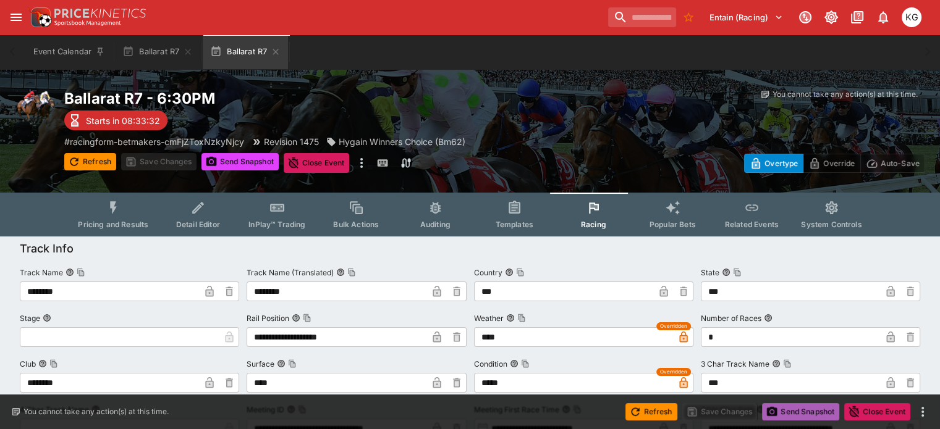
click at [803, 412] on button "Send Snapshot" at bounding box center [800, 412] width 77 height 17
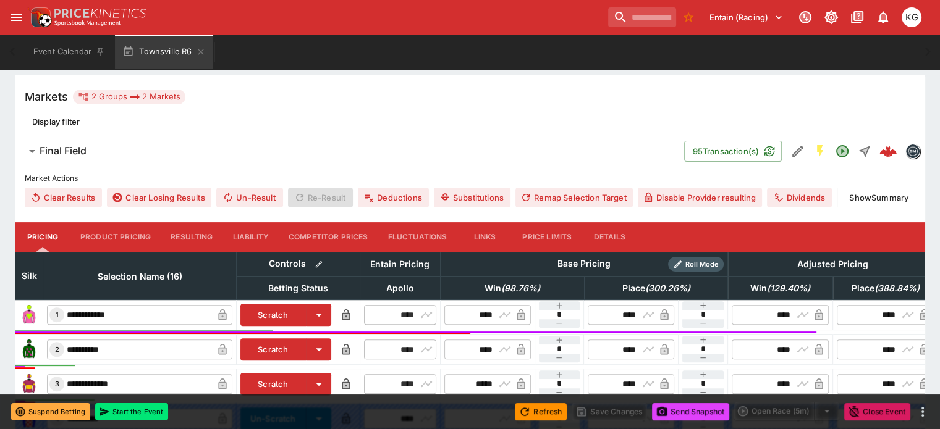
scroll to position [62, 0]
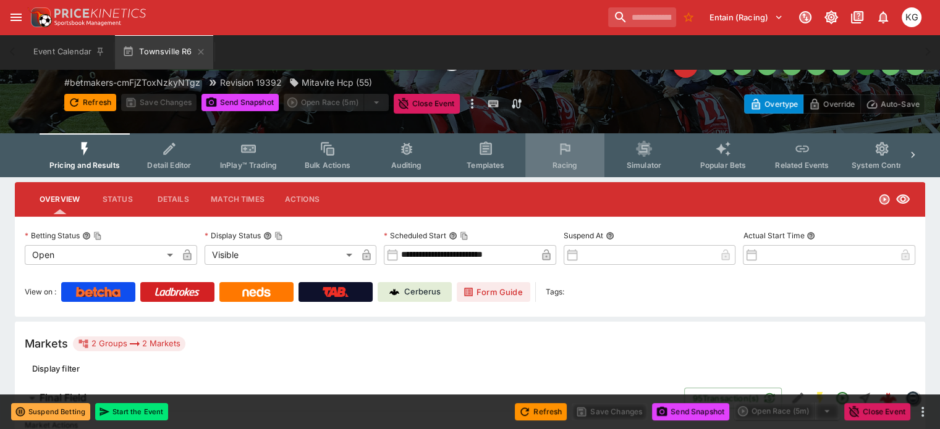
click at [576, 161] on span "Racing" at bounding box center [564, 165] width 25 height 9
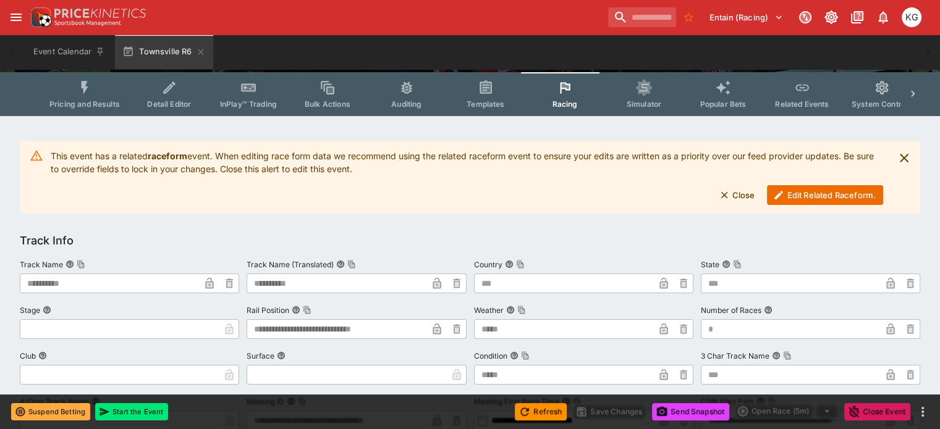
scroll to position [124, 0]
click at [808, 198] on button "Edit Related Raceform." at bounding box center [825, 195] width 116 height 20
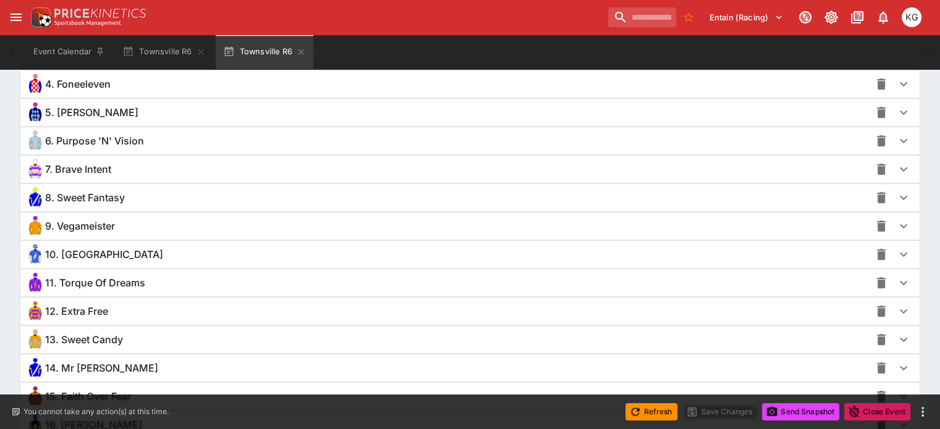
scroll to position [989, 0]
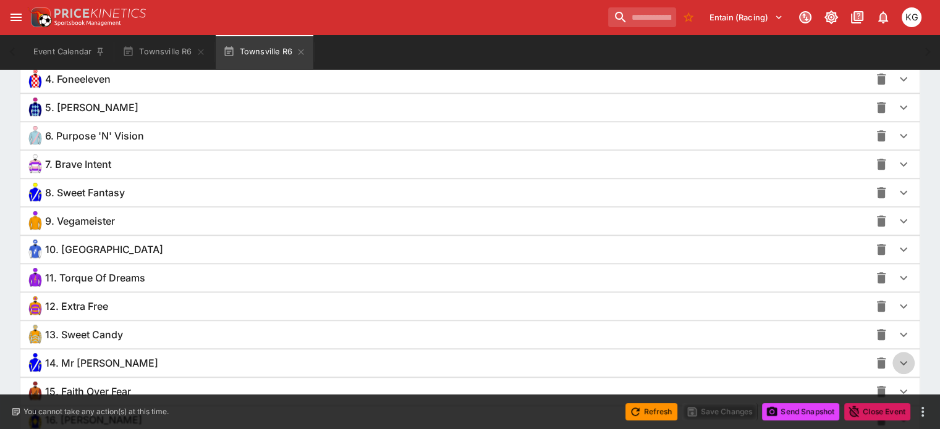
click at [896, 362] on icon "button" at bounding box center [903, 363] width 15 height 15
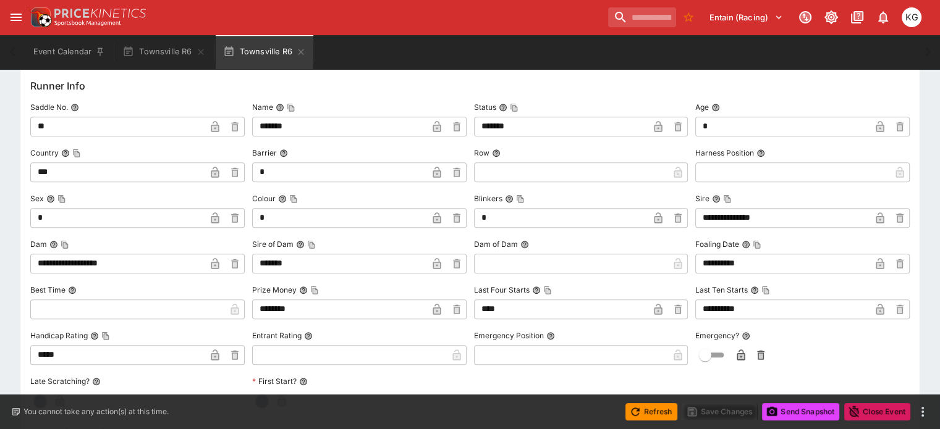
scroll to position [1421, 0]
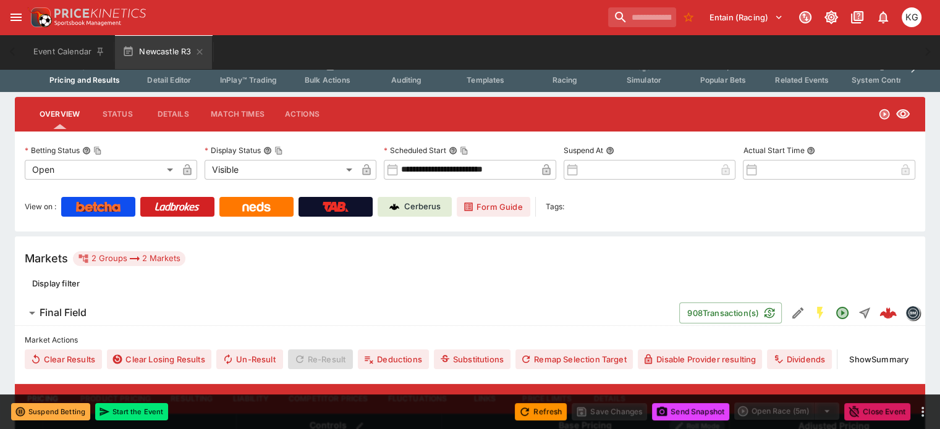
scroll to position [124, 0]
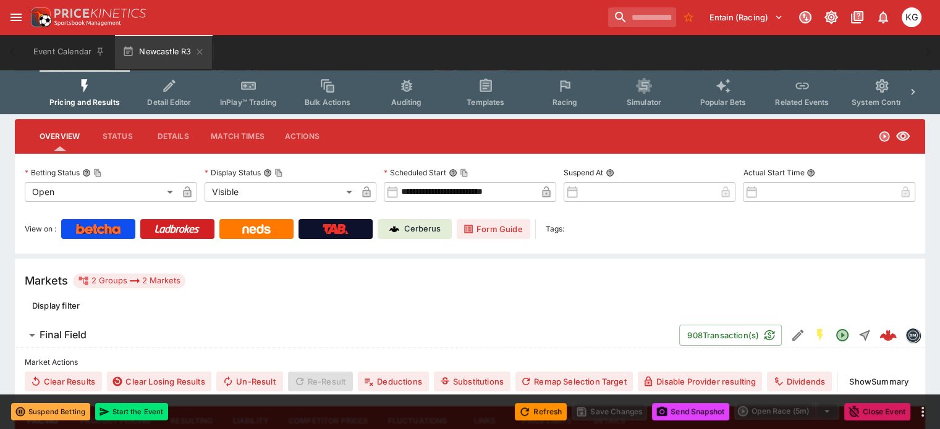
click at [565, 98] on span "Racing" at bounding box center [564, 102] width 25 height 9
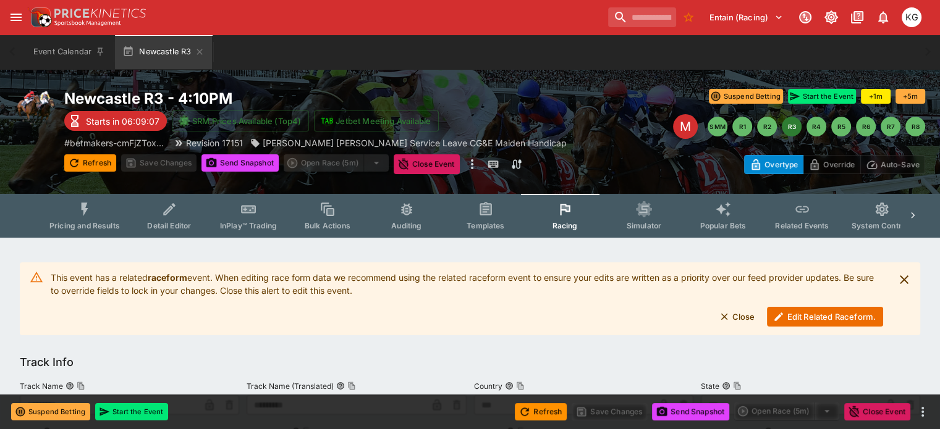
click at [815, 315] on button "Edit Related Raceform." at bounding box center [825, 317] width 116 height 20
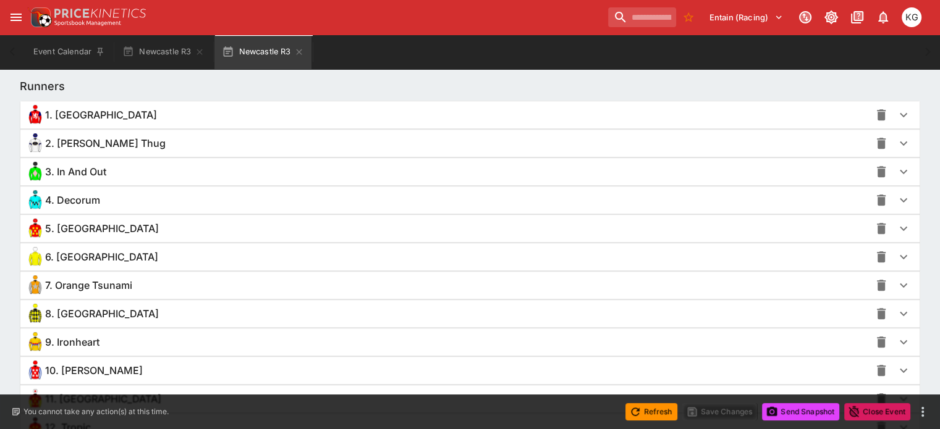
scroll to position [1051, 0]
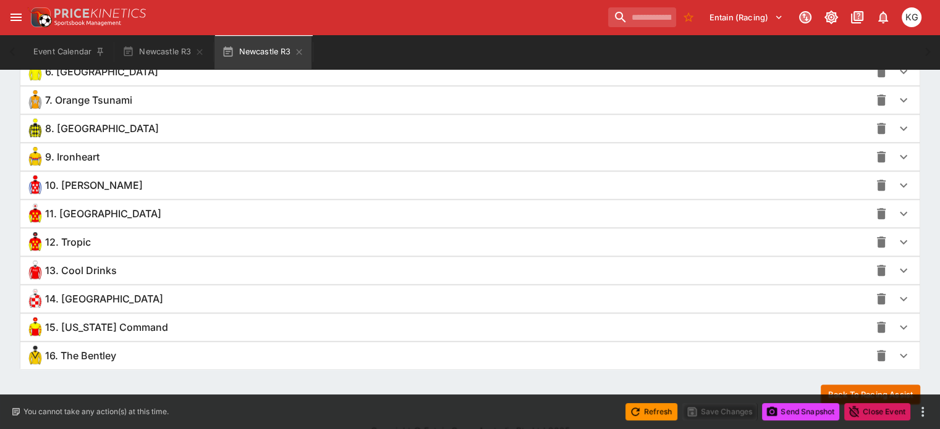
click at [896, 326] on icon "button" at bounding box center [903, 327] width 15 height 15
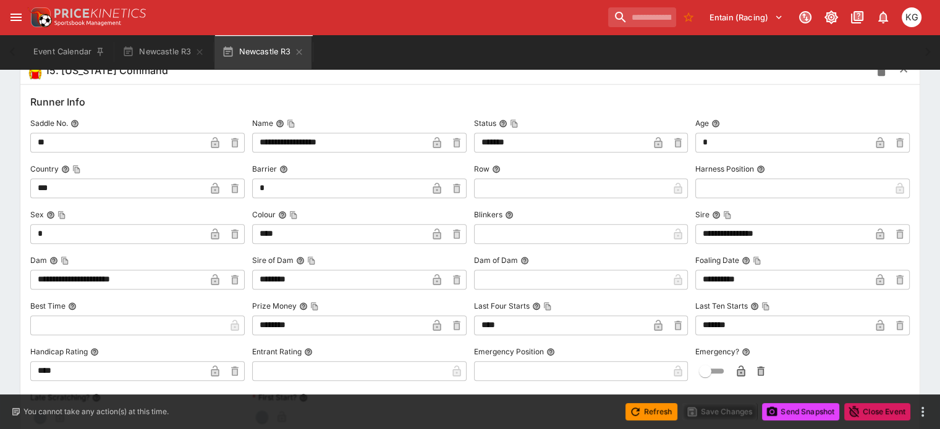
scroll to position [1298, 0]
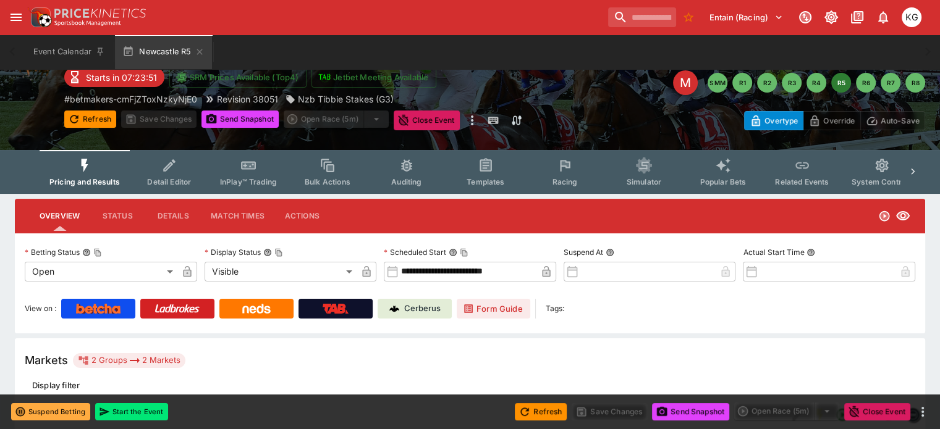
scroll to position [62, 0]
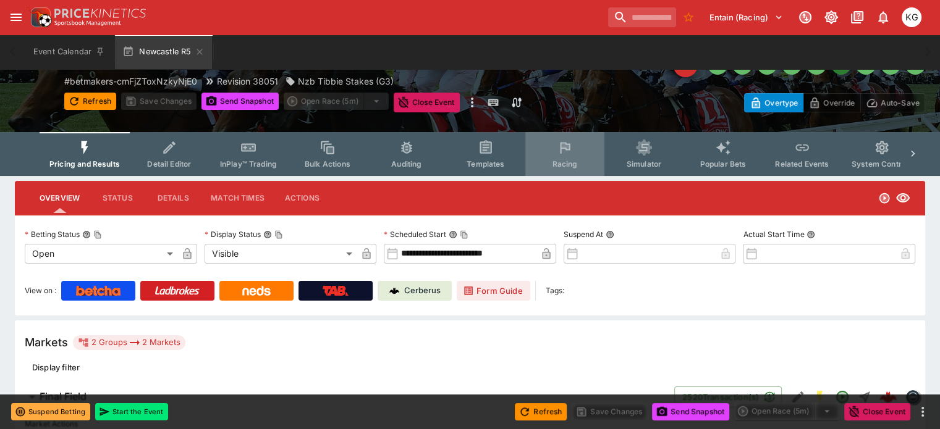
click at [573, 158] on button "Racing" at bounding box center [564, 154] width 79 height 44
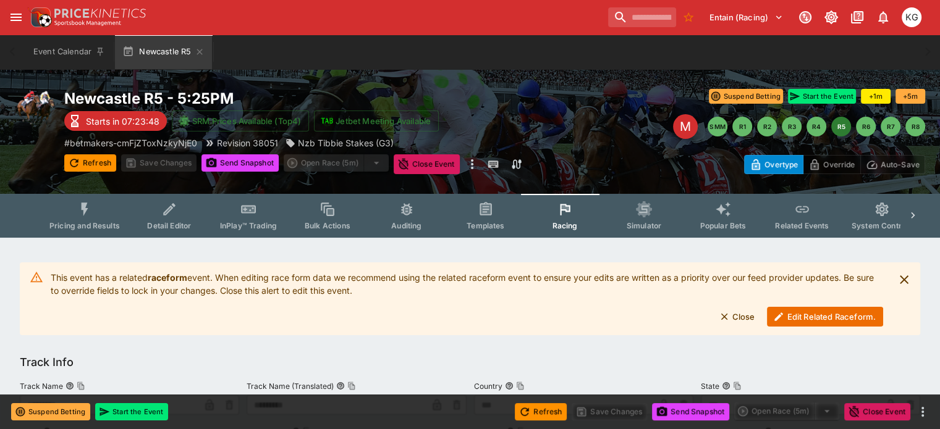
click at [789, 317] on button "Edit Related Raceform." at bounding box center [825, 317] width 116 height 20
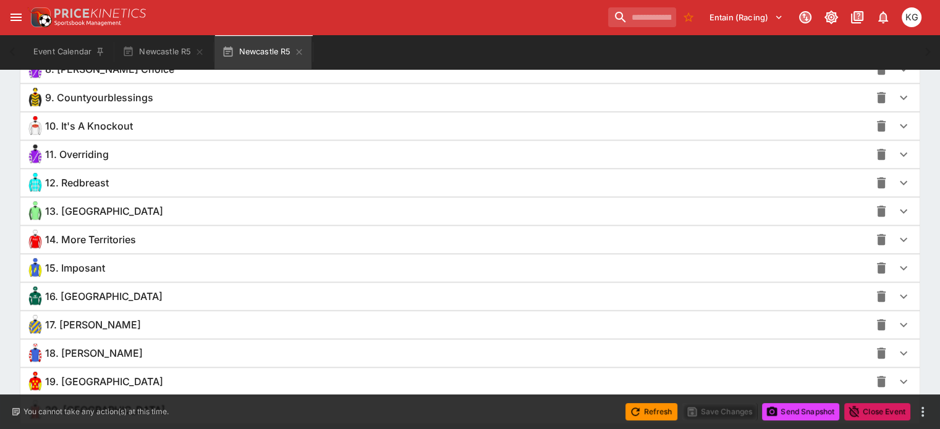
scroll to position [1174, 0]
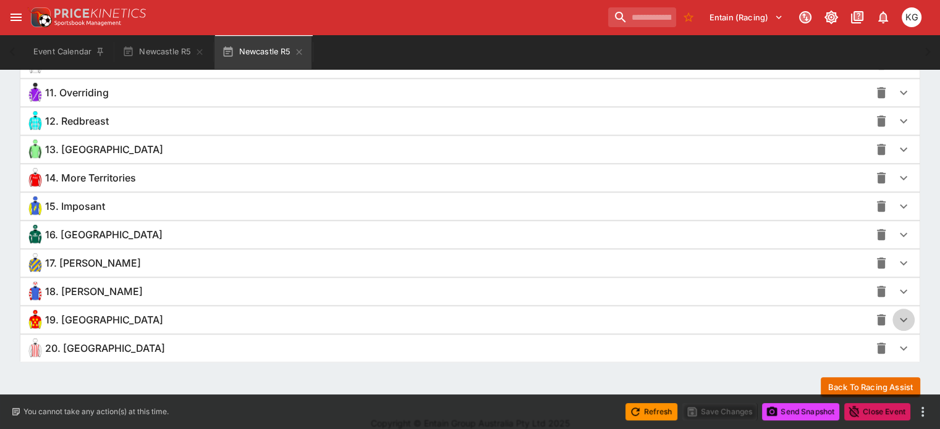
click at [896, 315] on icon "button" at bounding box center [903, 320] width 15 height 15
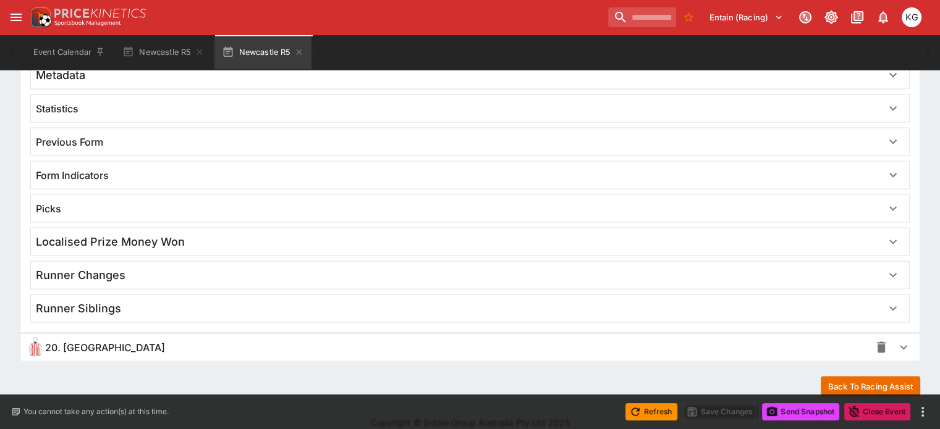
scroll to position [2338, 0]
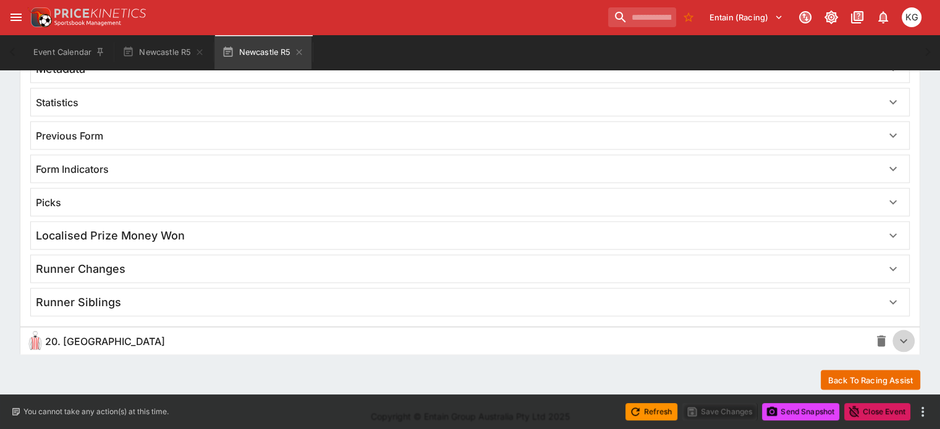
click at [896, 334] on icon "button" at bounding box center [903, 341] width 15 height 15
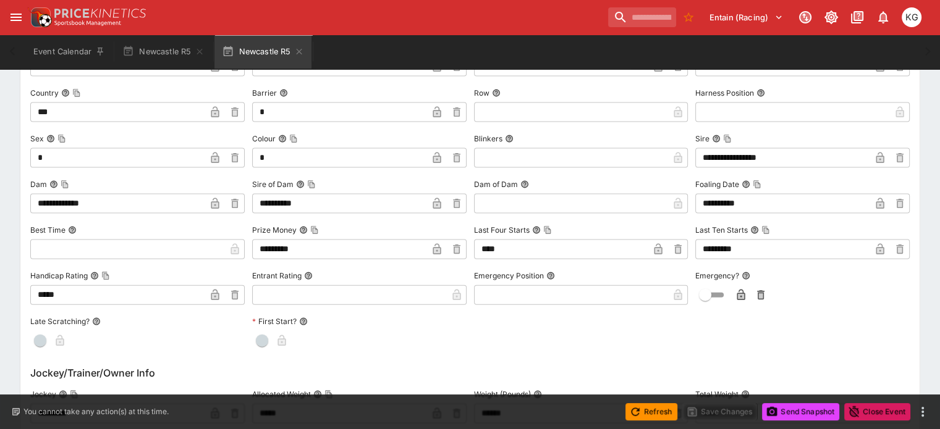
scroll to position [2523, 0]
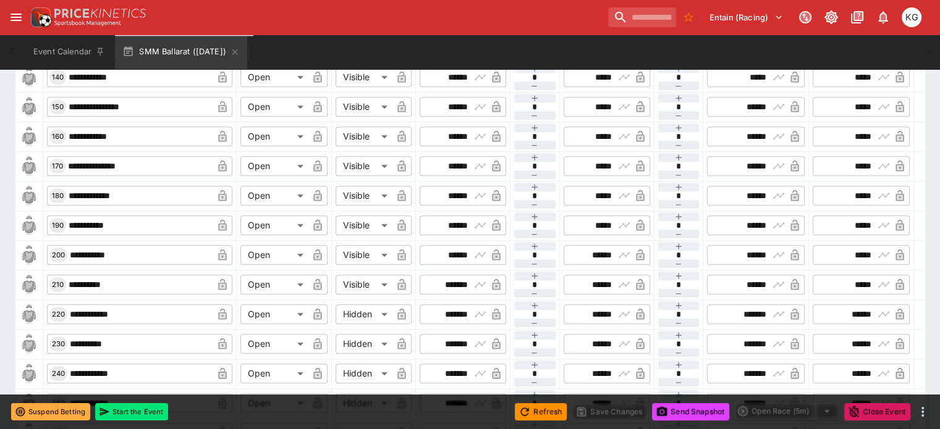
scroll to position [1051, 0]
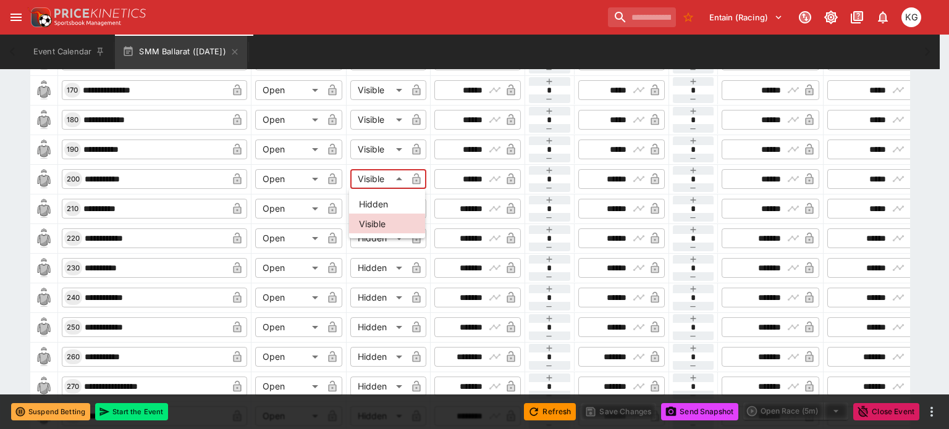
click at [400, 179] on body "**********" at bounding box center [474, 204] width 949 height 2510
click at [389, 202] on li "Hidden" at bounding box center [387, 204] width 76 height 20
type input "******"
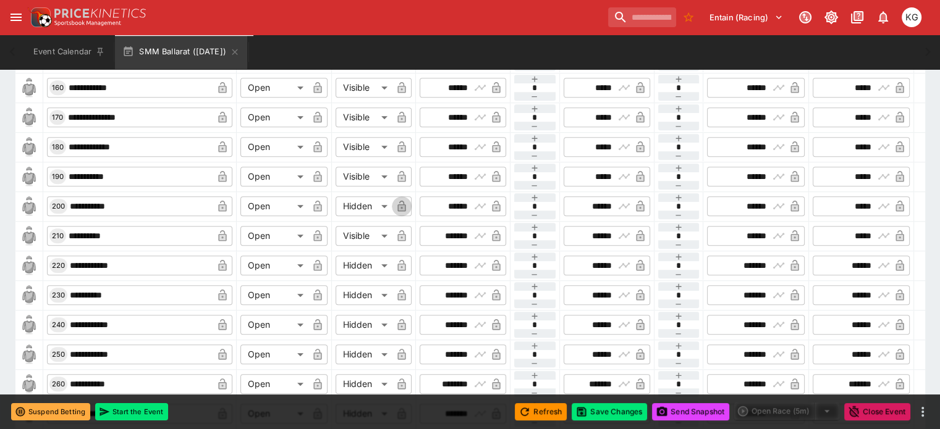
click at [405, 201] on icon "button" at bounding box center [401, 206] width 8 height 11
click at [617, 414] on button "Save Changes" at bounding box center [609, 412] width 75 height 17
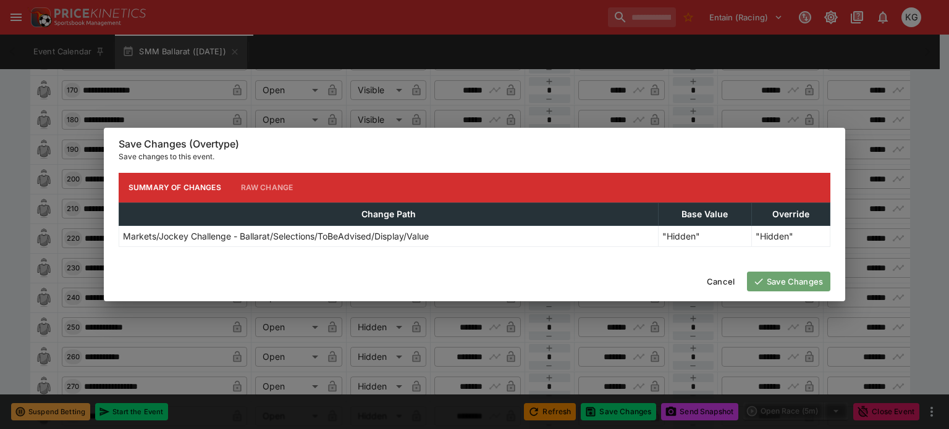
click at [800, 282] on button "Save Changes" at bounding box center [788, 282] width 83 height 20
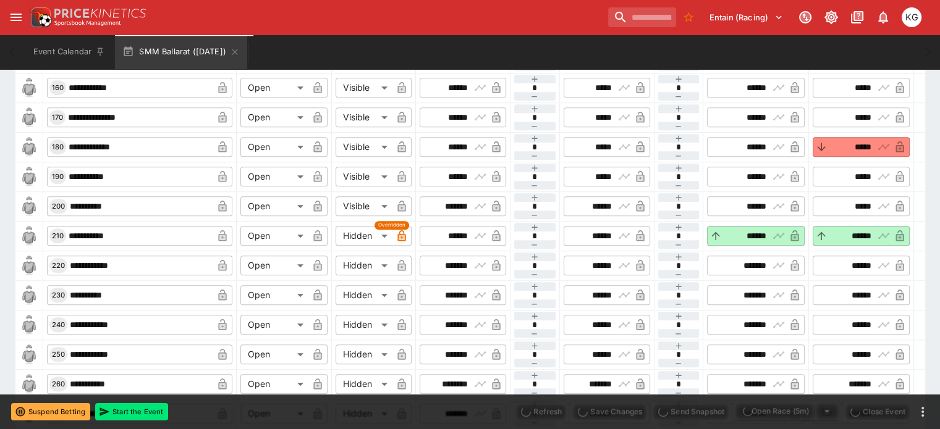
type input "*****"
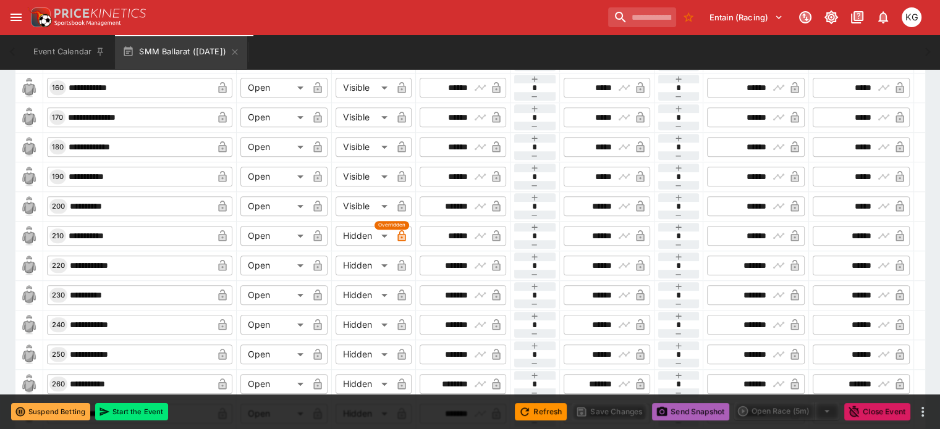
click at [705, 412] on button "Send Snapshot" at bounding box center [690, 412] width 77 height 17
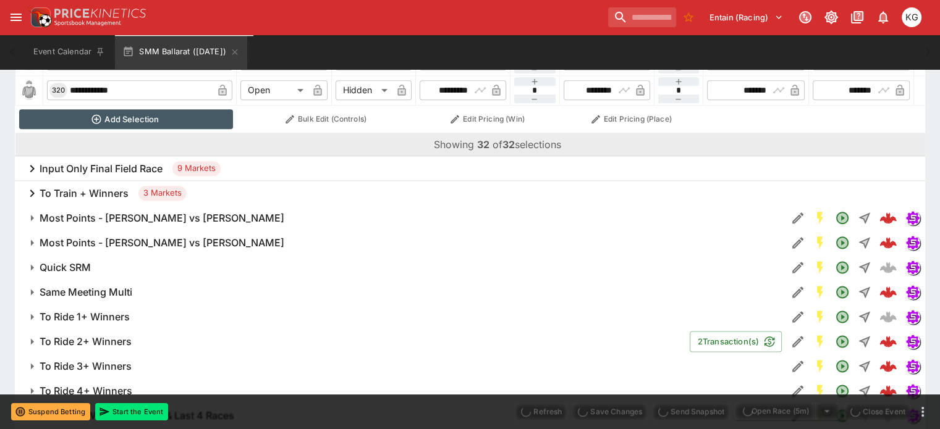
scroll to position [1607, 0]
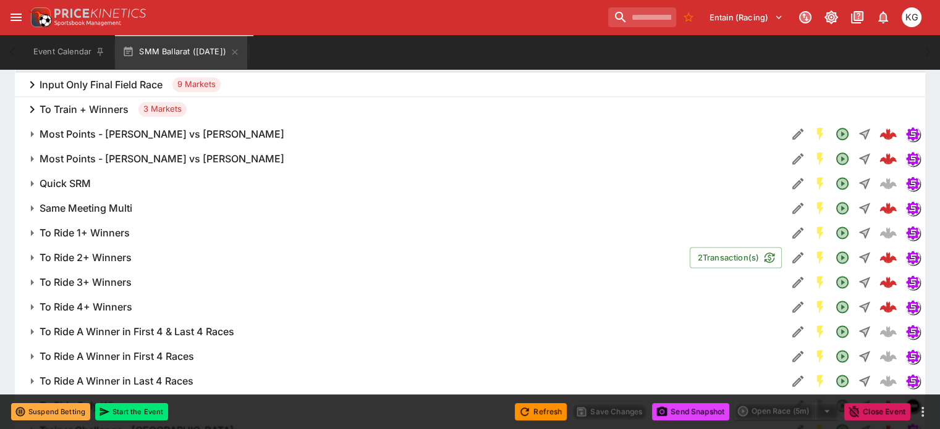
click at [91, 227] on h6 "To Ride 1+ Winners" at bounding box center [85, 233] width 90 height 13
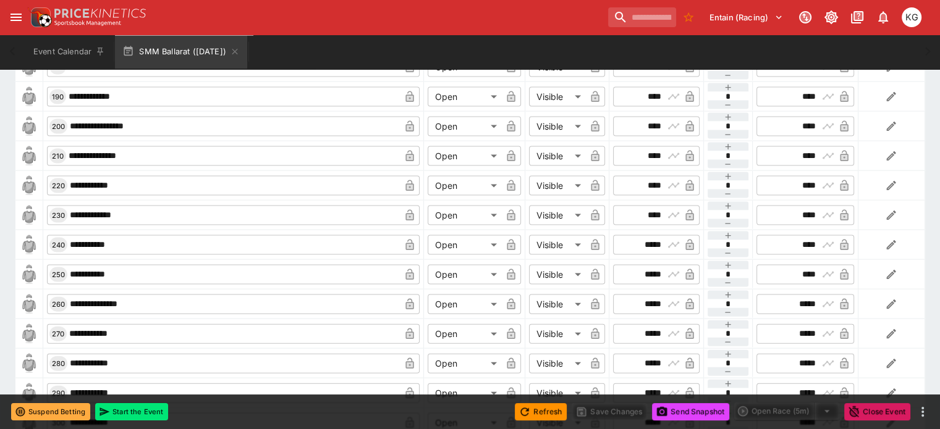
scroll to position [2657, 0]
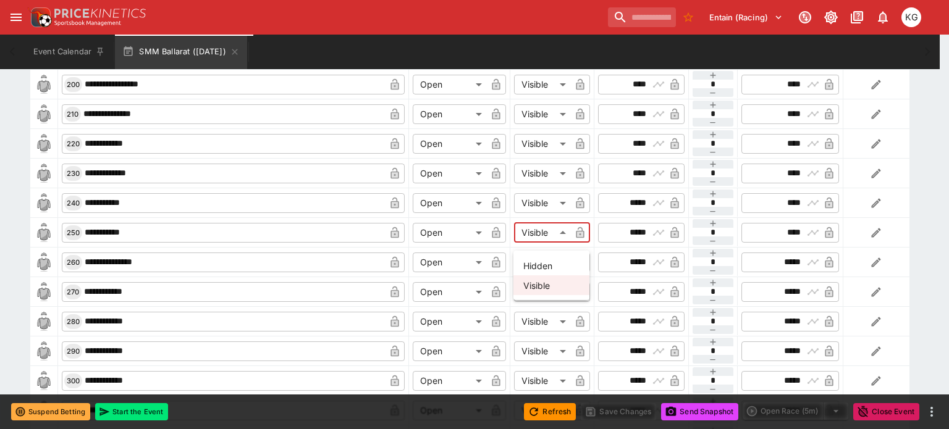
click at [548, 264] on li "Hidden" at bounding box center [552, 266] width 76 height 20
type input "******"
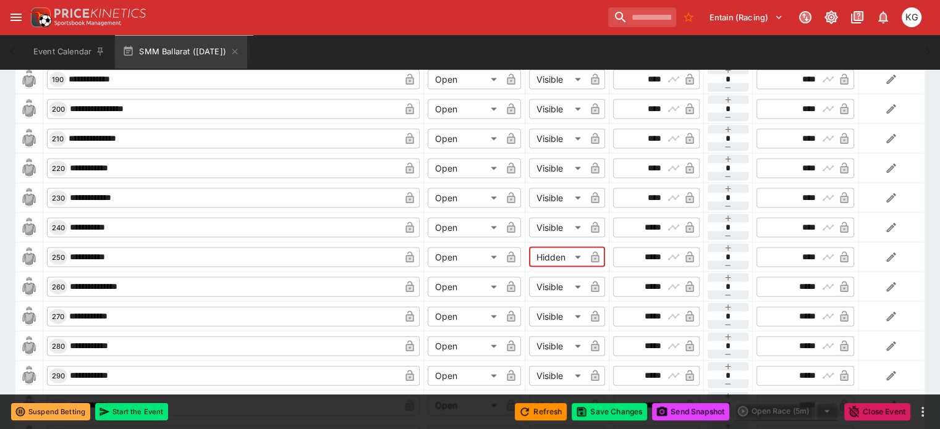
click at [585, 248] on button "button" at bounding box center [595, 258] width 20 height 20
click at [606, 411] on button "Save Changes" at bounding box center [609, 412] width 75 height 17
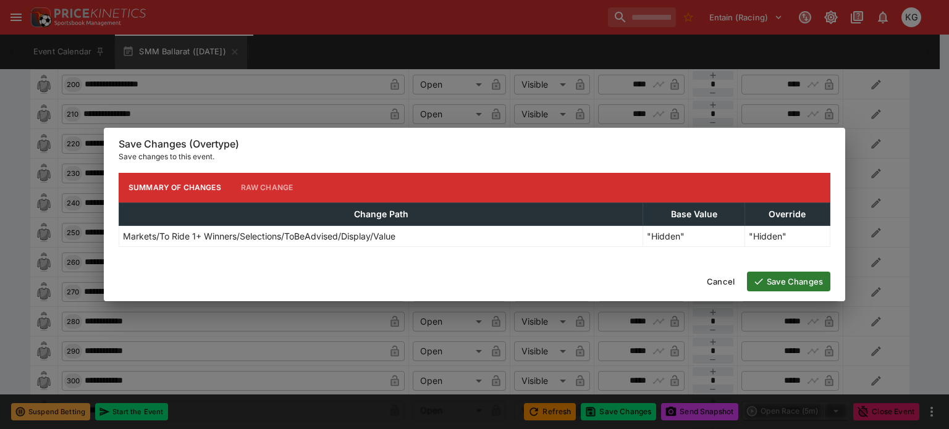
click at [777, 279] on button "Save Changes" at bounding box center [788, 282] width 83 height 20
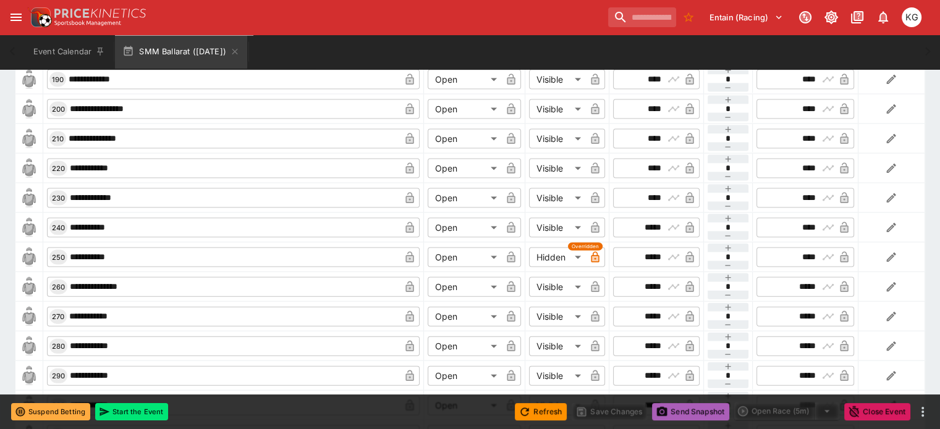
click at [697, 412] on button "Send Snapshot" at bounding box center [690, 412] width 77 height 17
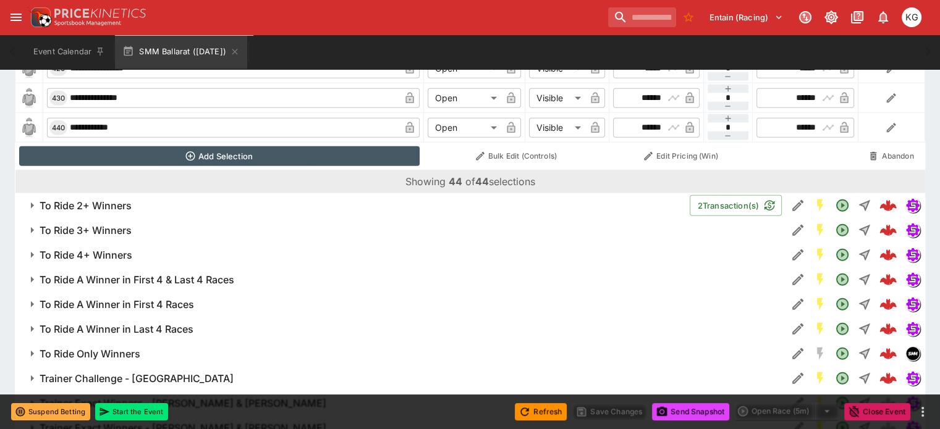
scroll to position [3399, 0]
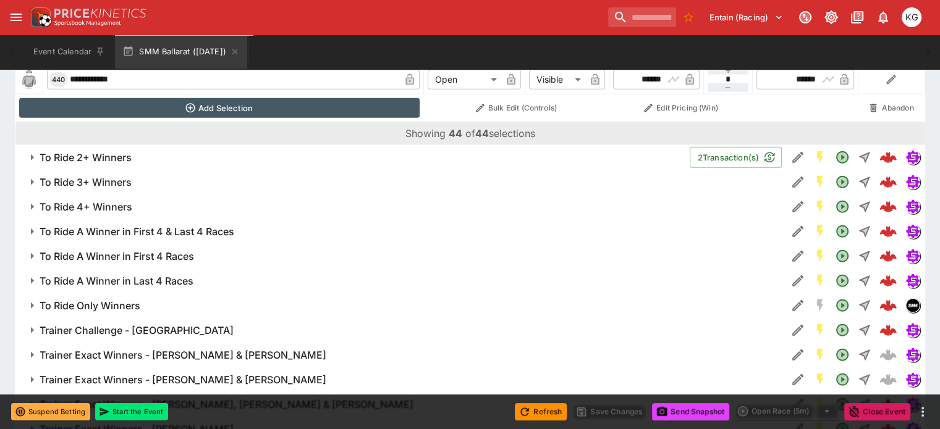
click at [123, 151] on h6 "To Ride 2+ Winners" at bounding box center [86, 157] width 92 height 13
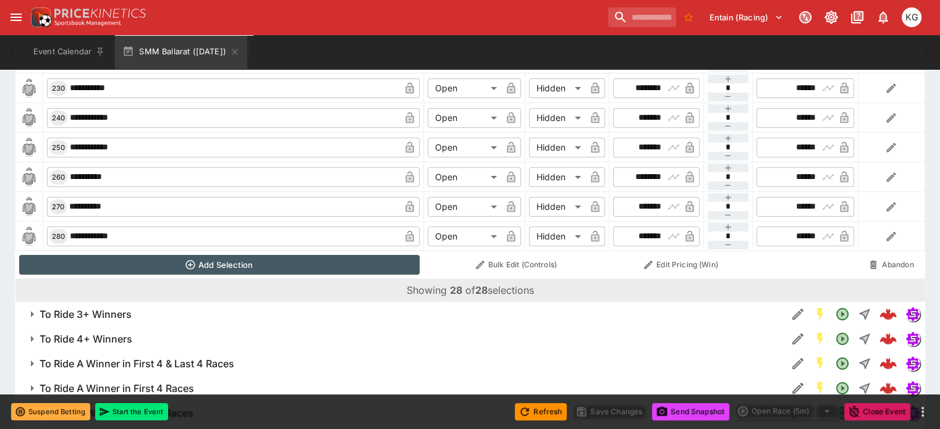
scroll to position [4391, 0]
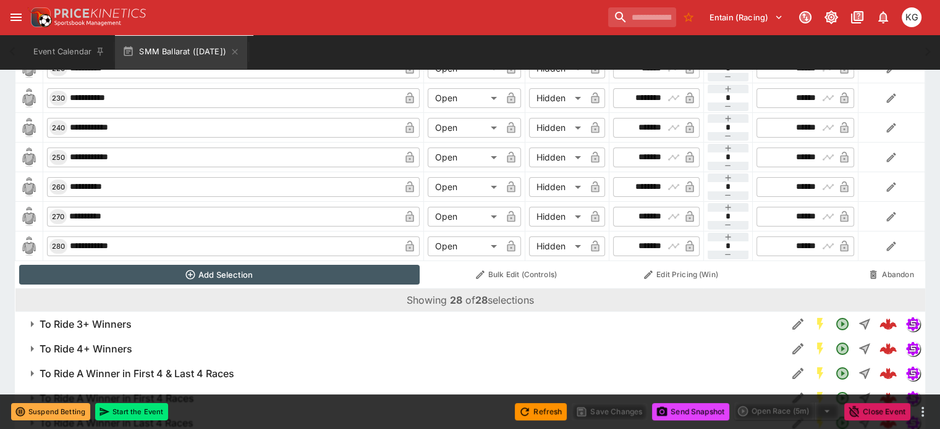
click at [132, 318] on h6 "To Ride 3+ Winners" at bounding box center [86, 324] width 92 height 13
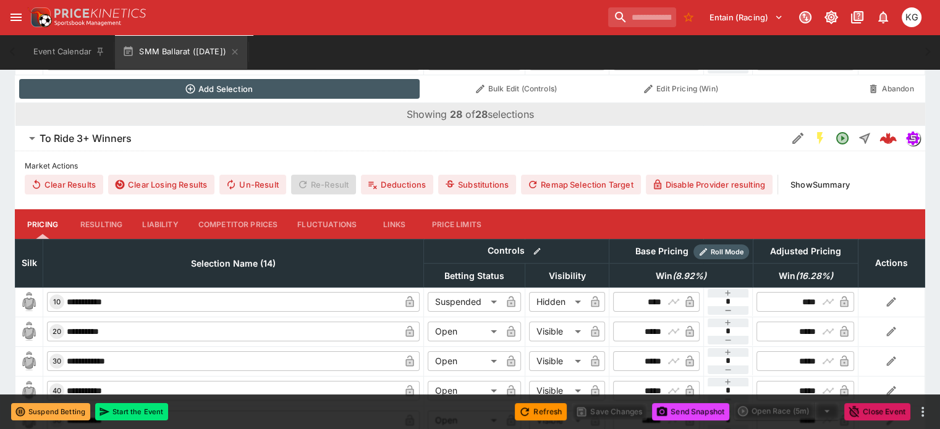
scroll to position [4577, 0]
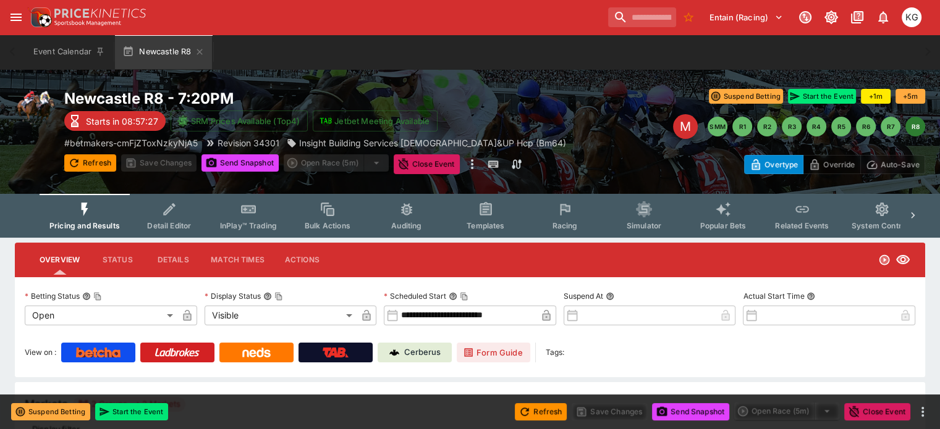
click at [577, 222] on span "Racing" at bounding box center [564, 225] width 25 height 9
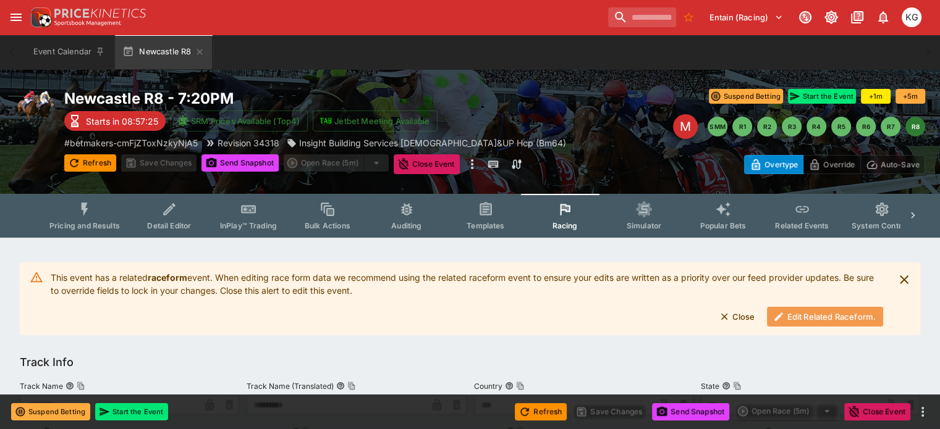
click at [816, 322] on button "Edit Related Raceform." at bounding box center [825, 317] width 116 height 20
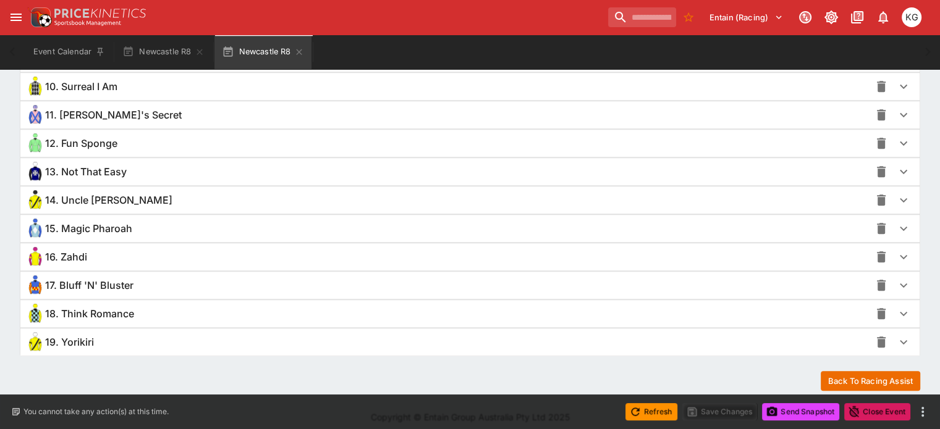
scroll to position [1153, 0]
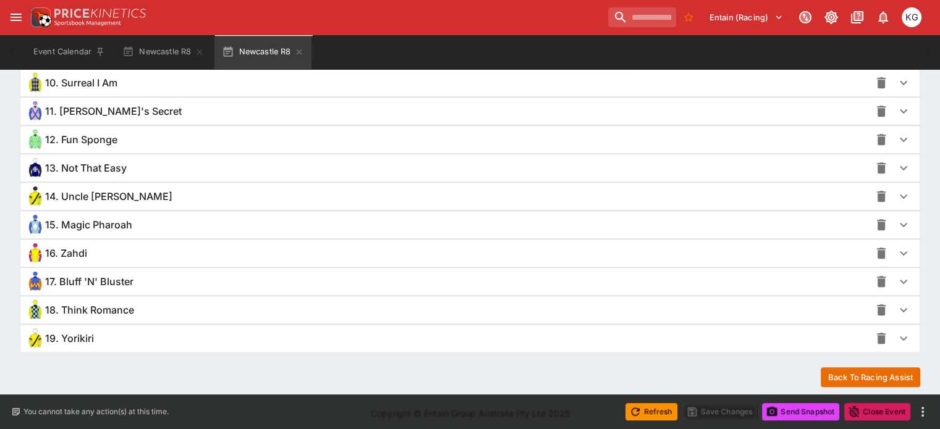
click at [896, 311] on icon "button" at bounding box center [903, 310] width 15 height 15
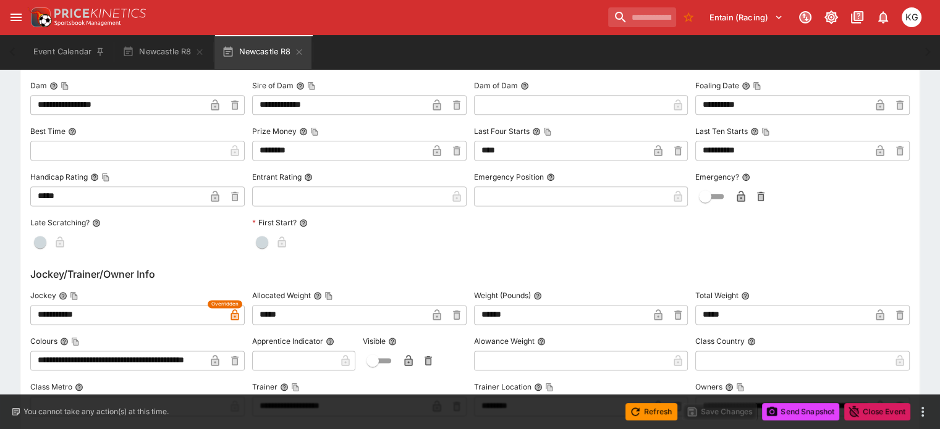
scroll to position [1586, 0]
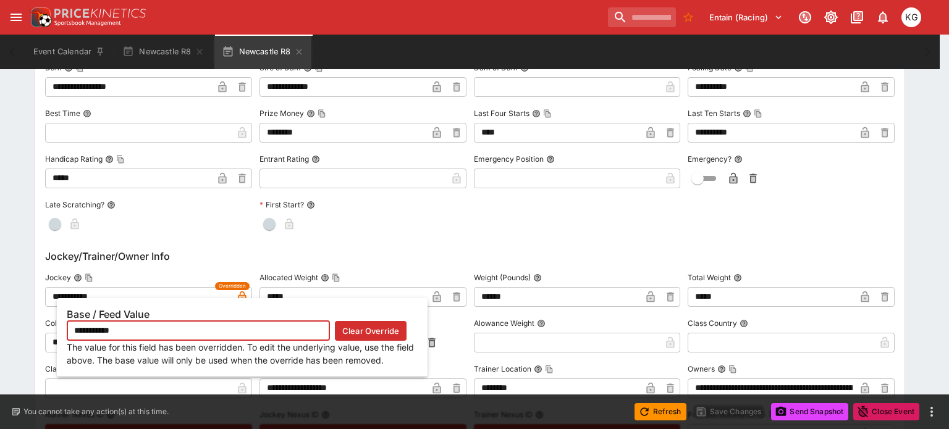
click at [241, 296] on icon "button" at bounding box center [242, 298] width 6 height 5
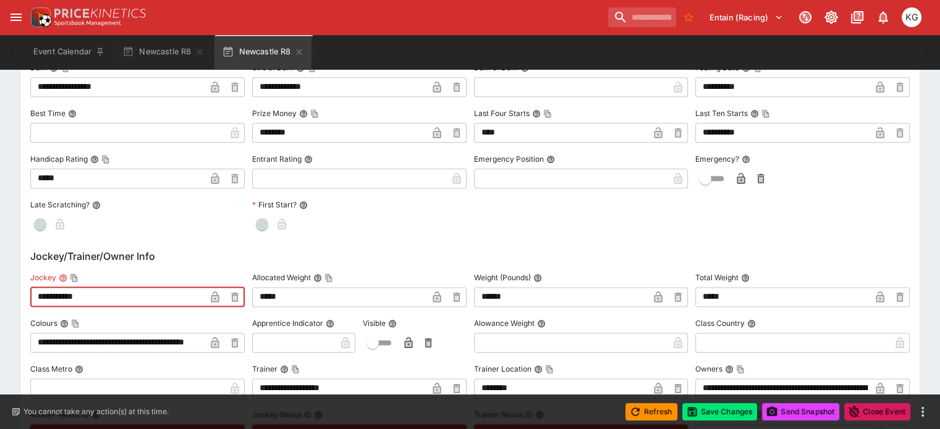
drag, startPoint x: 118, startPoint y: 290, endPoint x: 50, endPoint y: 287, distance: 68.0
paste input "**"
type input "**********"
click at [218, 296] on icon "button" at bounding box center [215, 298] width 6 height 5
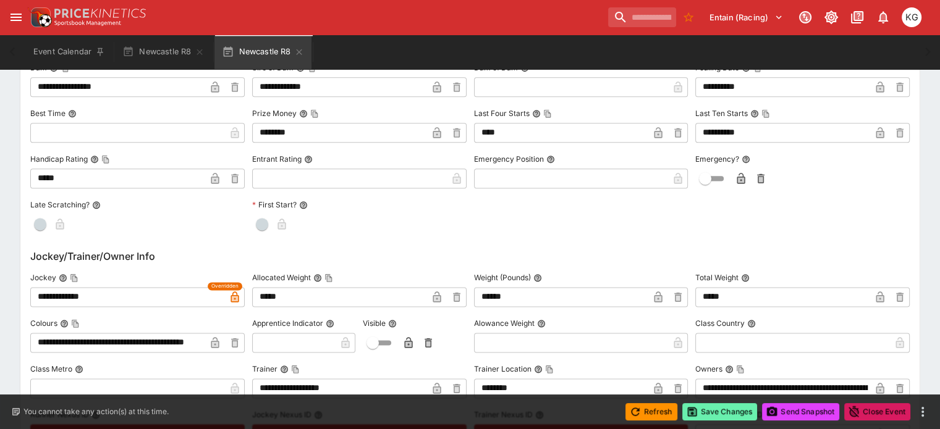
click at [732, 416] on button "Save Changes" at bounding box center [719, 412] width 75 height 17
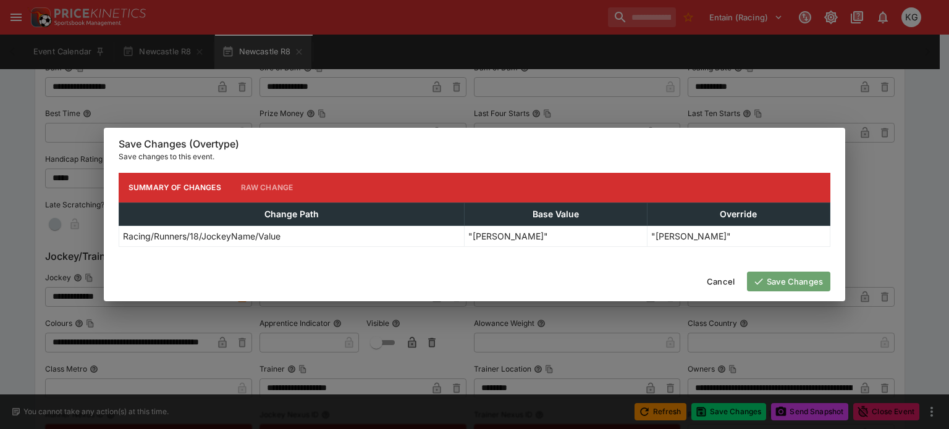
click at [790, 290] on button "Save Changes" at bounding box center [788, 282] width 83 height 20
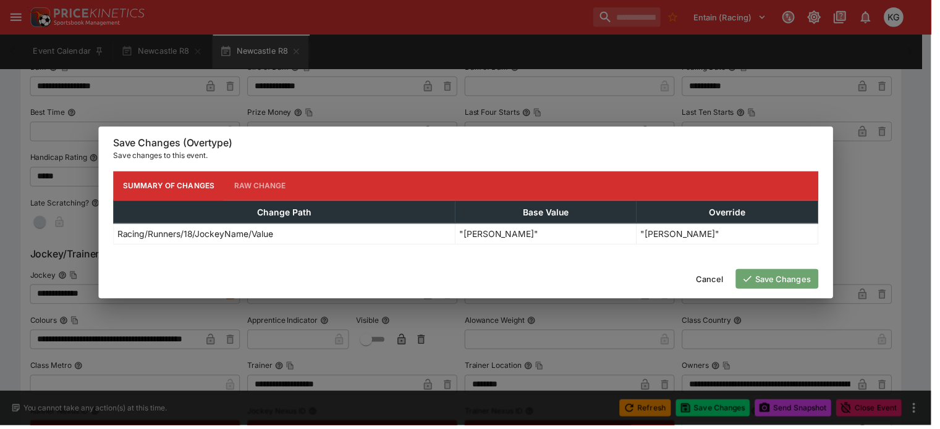
scroll to position [0, 0]
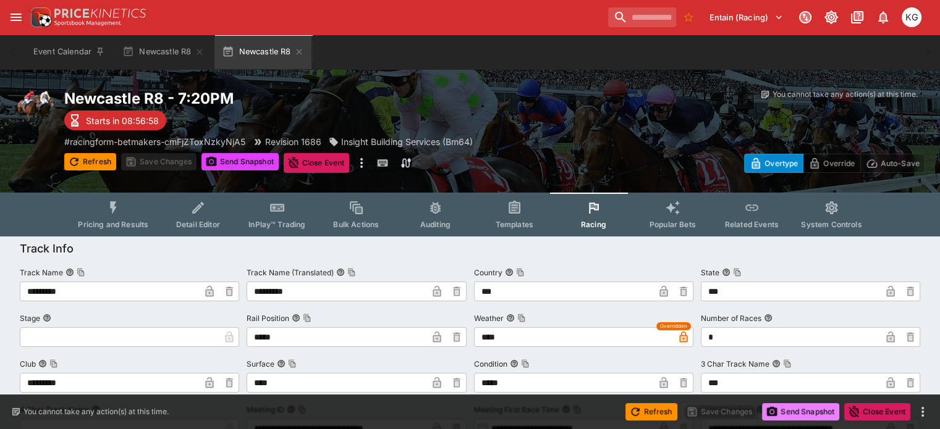
click at [789, 408] on button "Send Snapshot" at bounding box center [800, 412] width 77 height 17
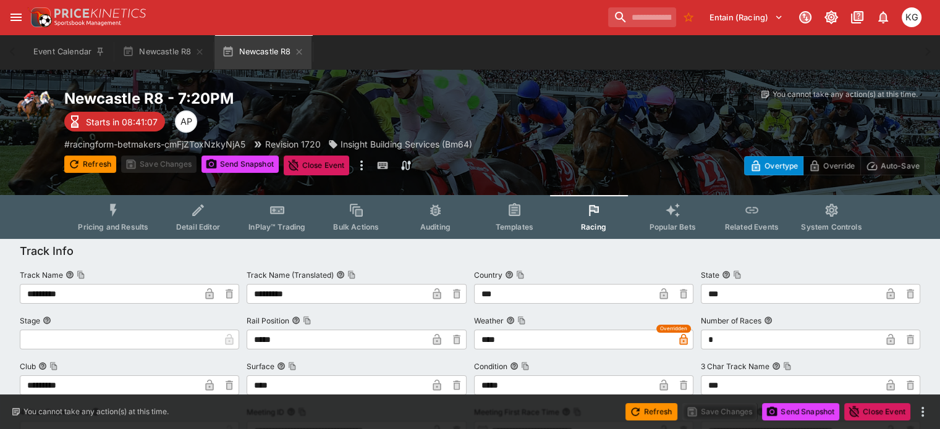
type textarea "**********"
